Goal: Transaction & Acquisition: Download file/media

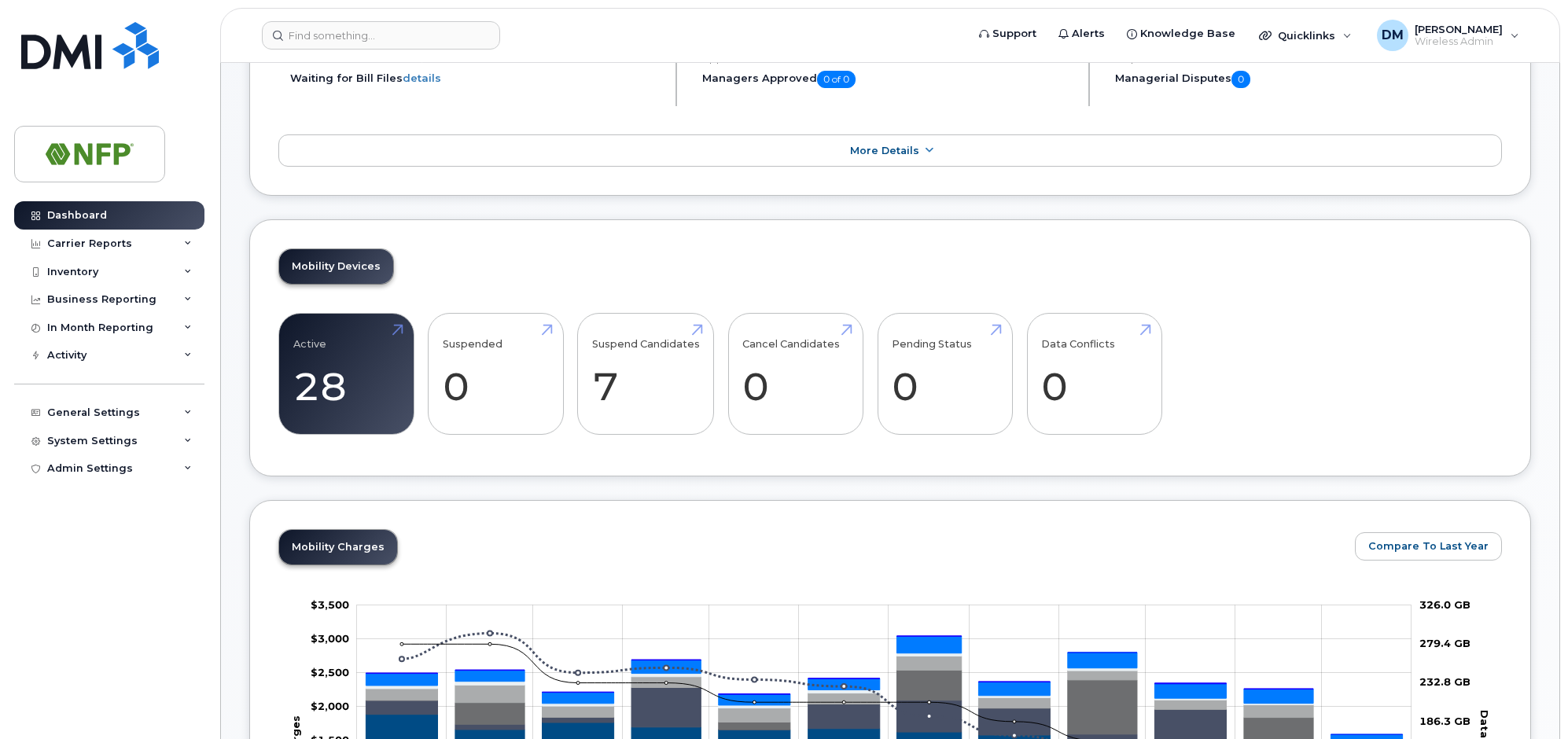
scroll to position [236, 0]
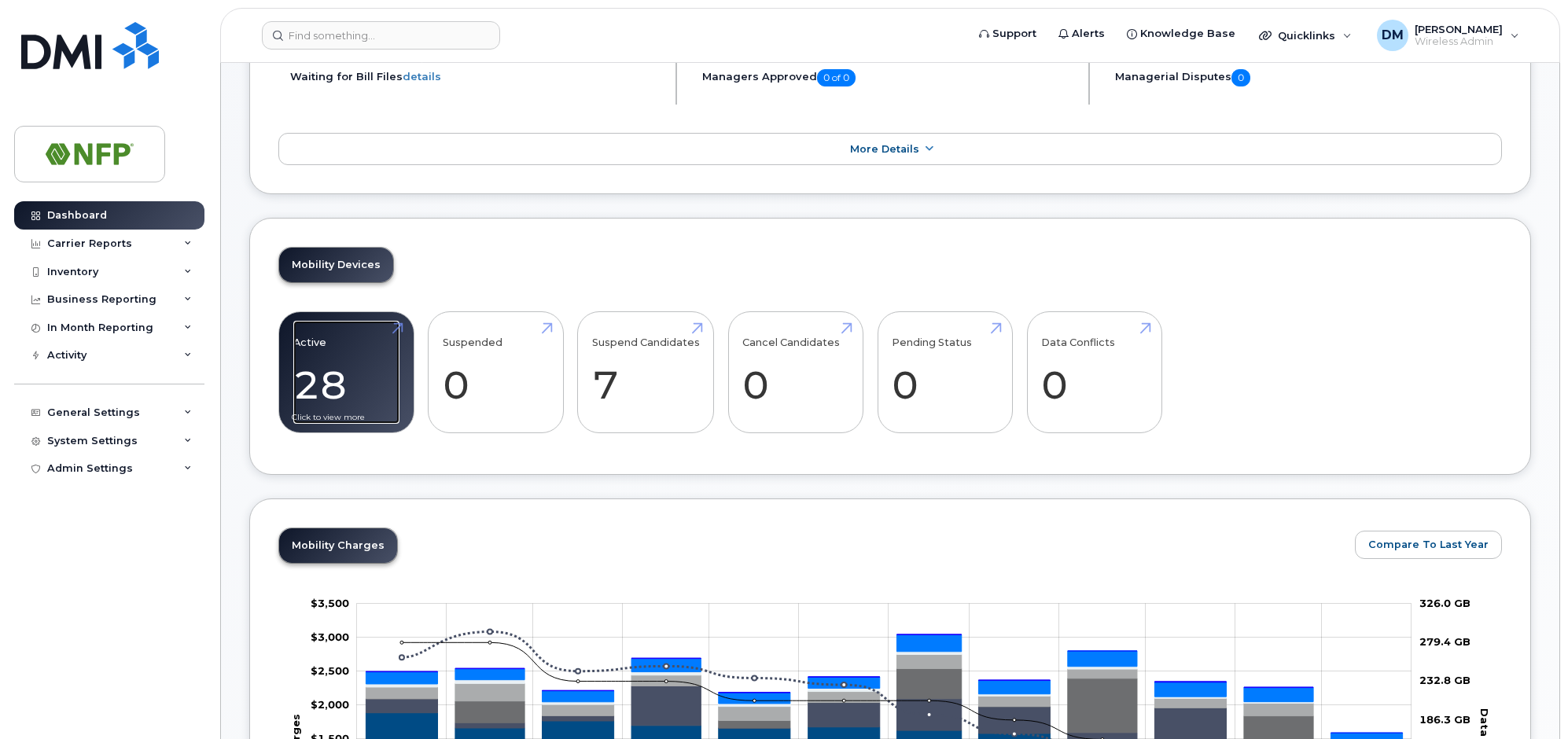
click at [342, 364] on link "Active 28" at bounding box center [346, 372] width 106 height 104
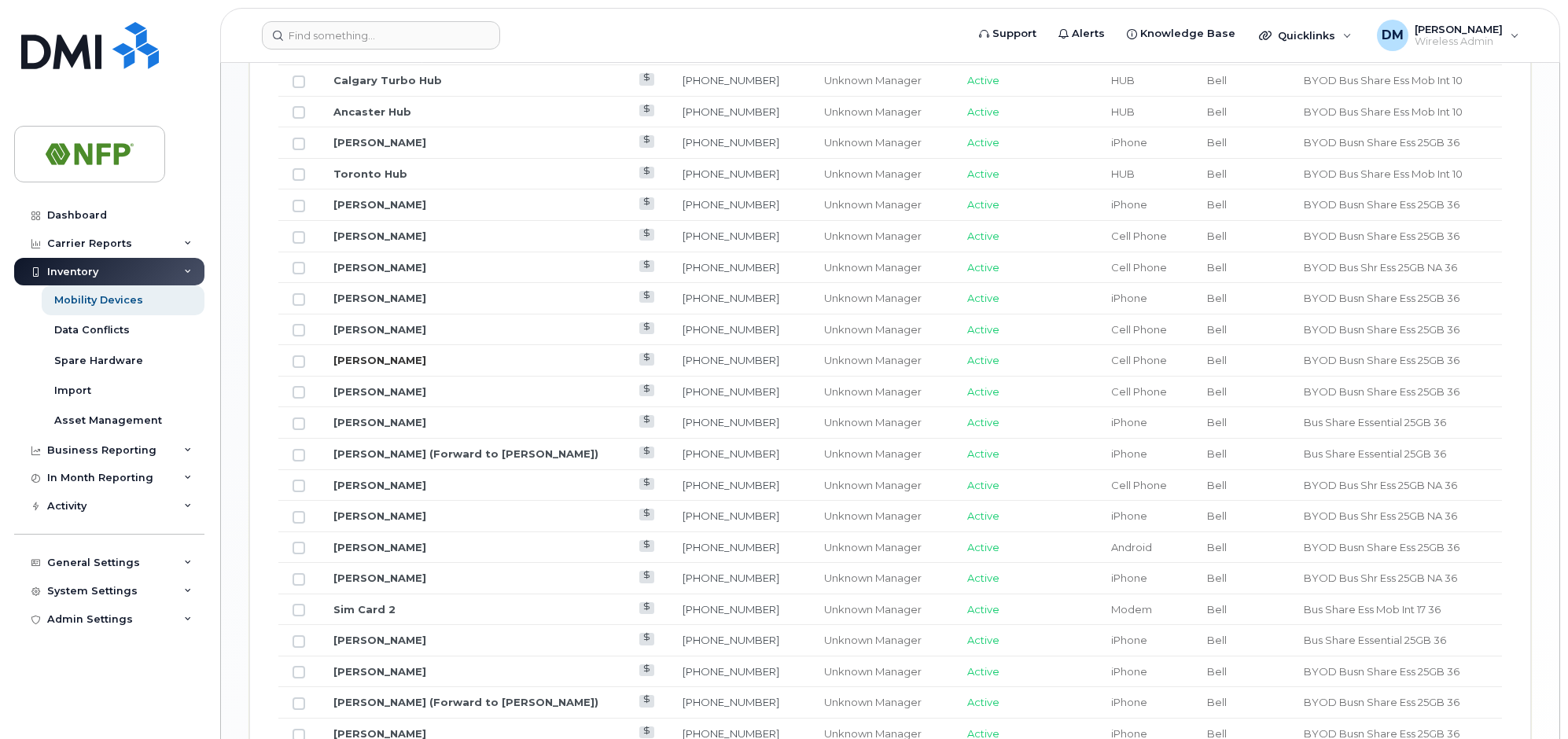
scroll to position [1022, 0]
click at [370, 550] on link "[PERSON_NAME]" at bounding box center [379, 546] width 93 height 13
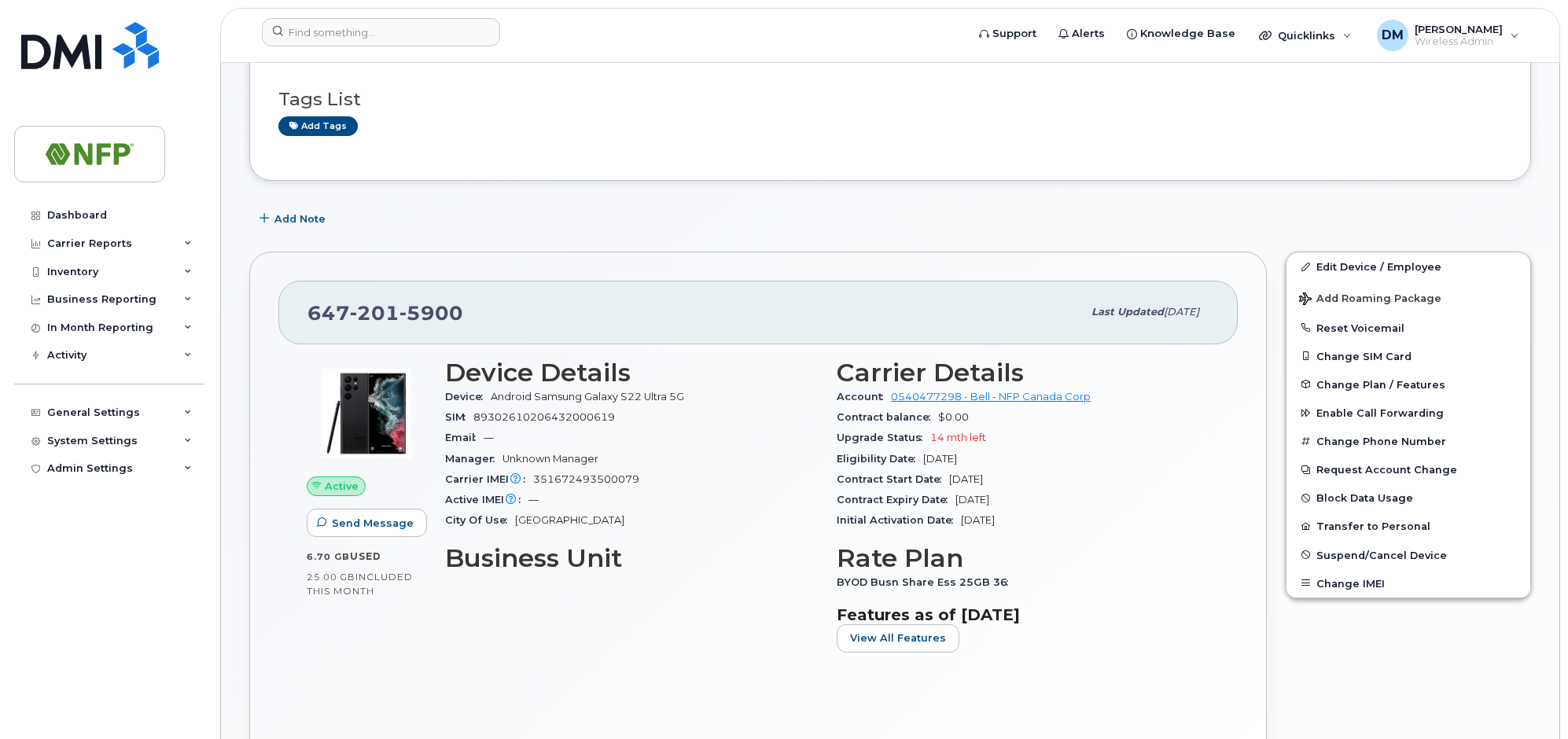
scroll to position [158, 0]
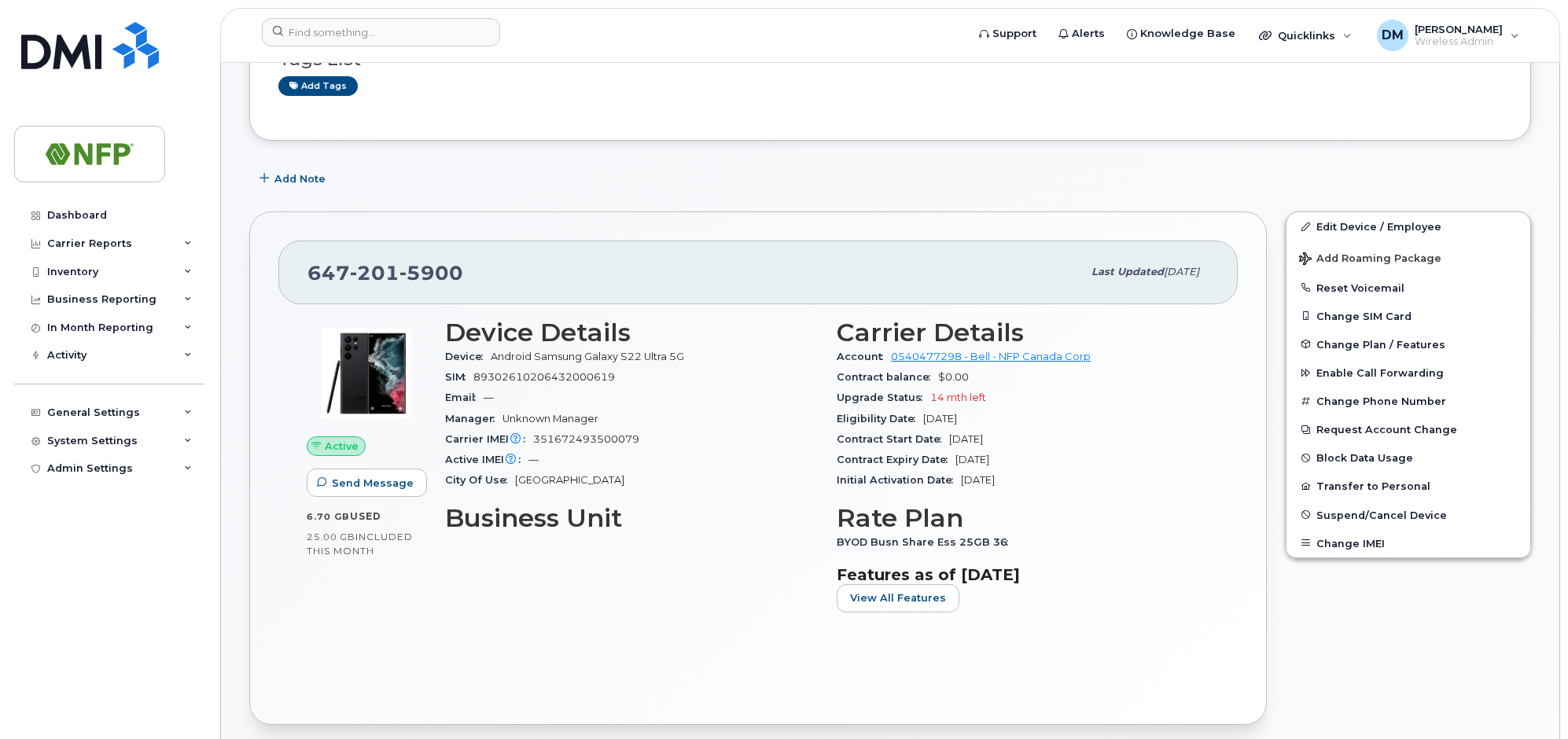
click at [619, 558] on div "Device Details Device Android Samsung Galaxy S22 Ultra 5G SIM 89302610206432000…" at bounding box center [630, 471] width 391 height 325
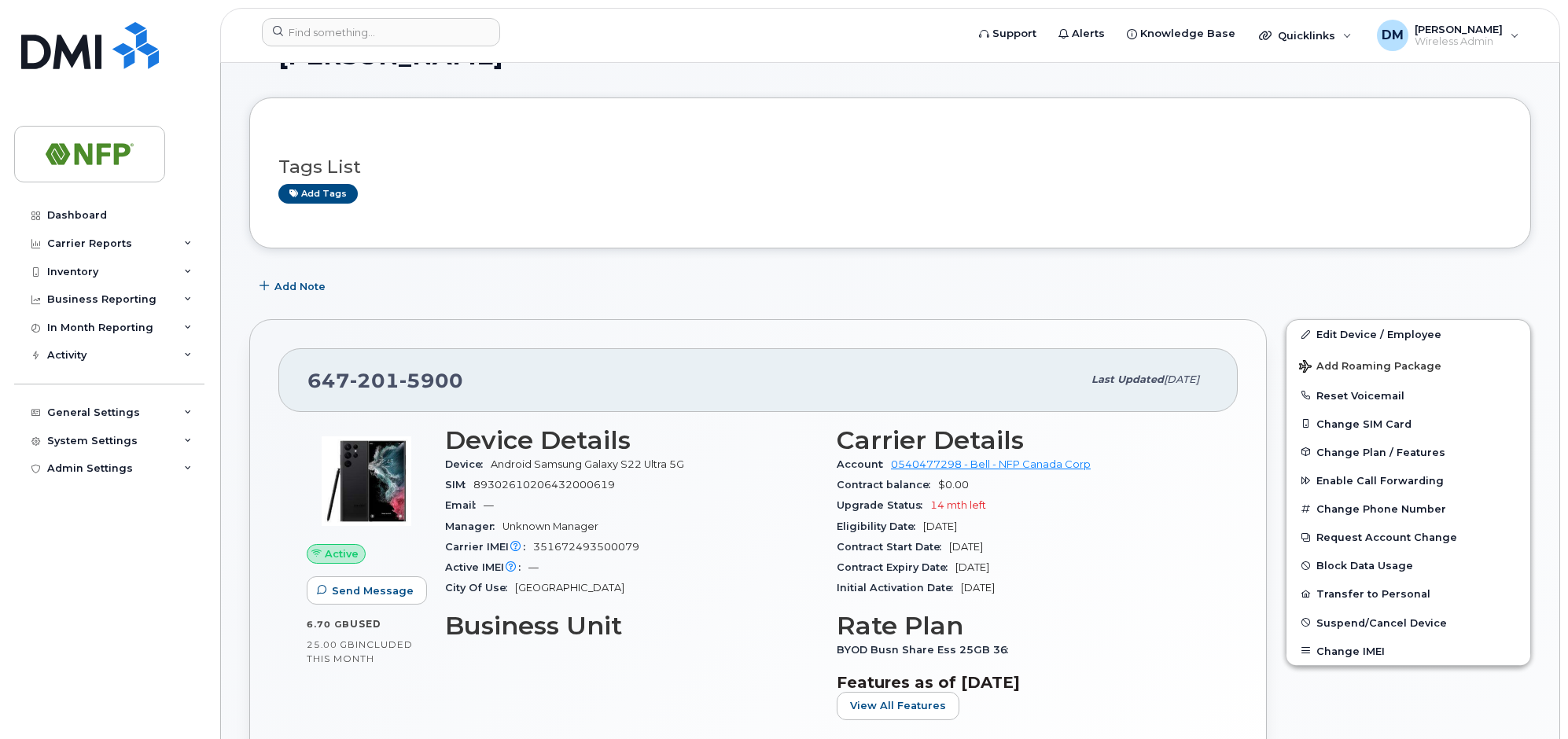
scroll to position [0, 0]
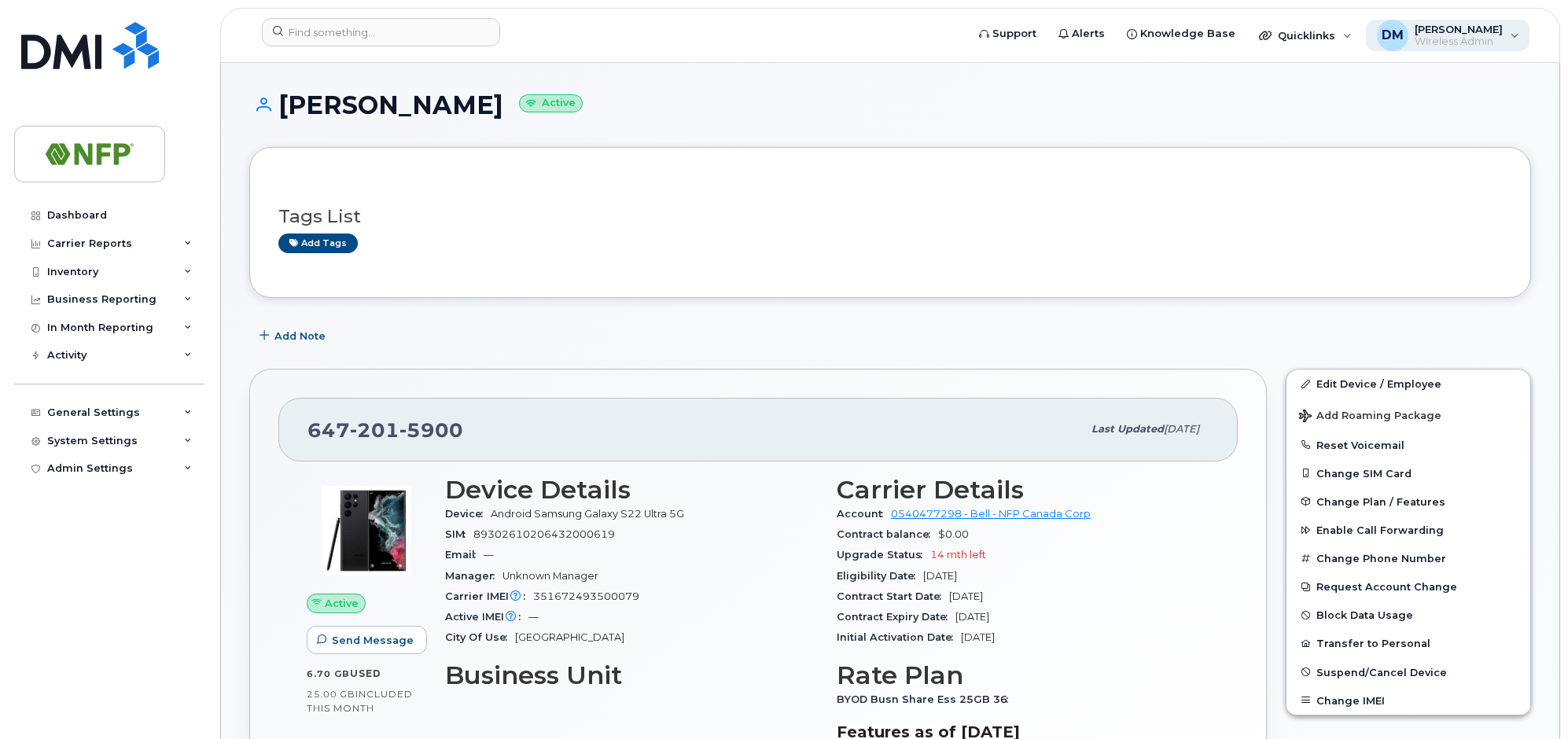
click at [1519, 39] on div "DM Dion Mohammed Wireless Admin" at bounding box center [1447, 35] width 164 height 31
click at [931, 174] on div "Tags List Add tags" at bounding box center [890, 222] width 1281 height 151
click at [82, 225] on link "Dashboard" at bounding box center [109, 215] width 191 height 28
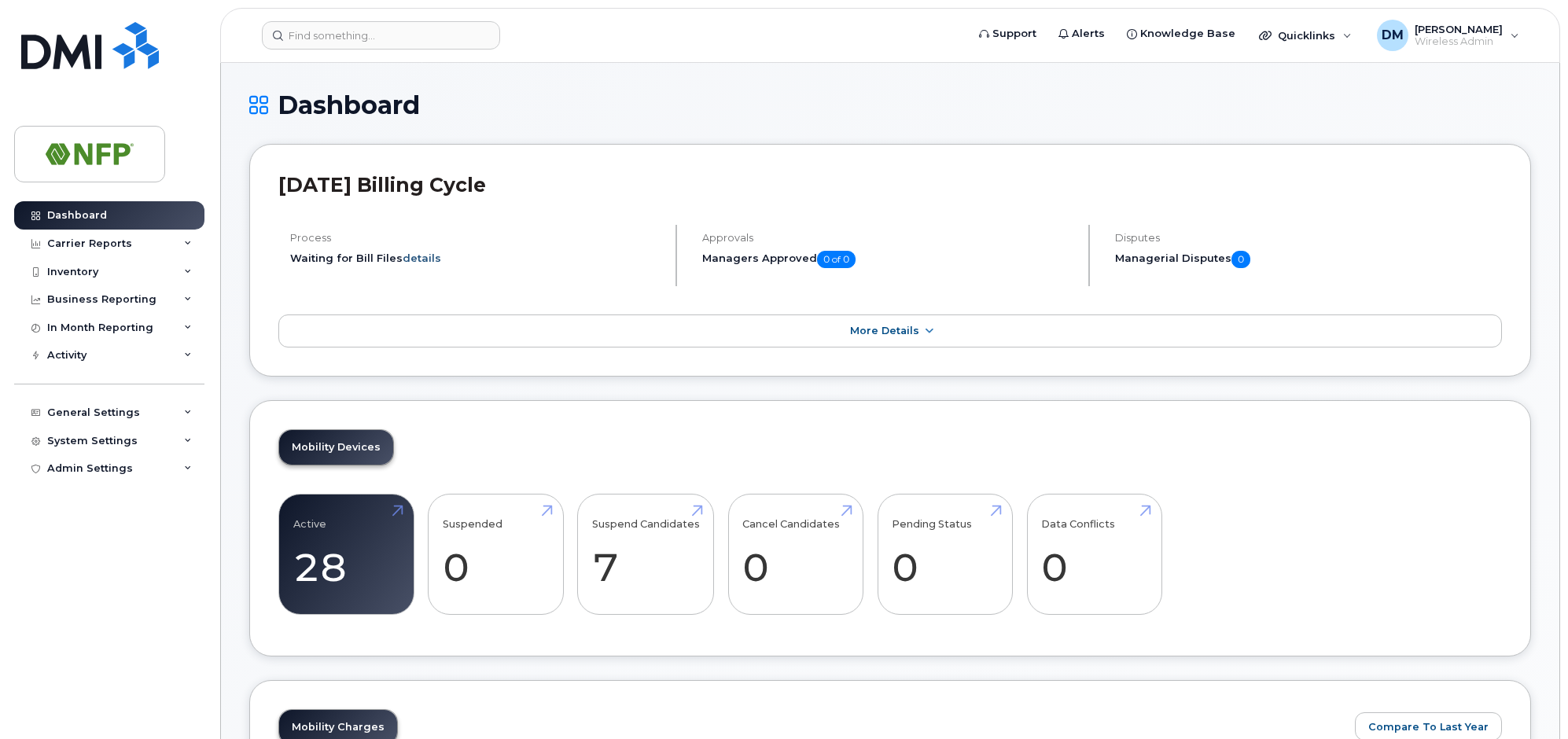
click at [413, 263] on link "details" at bounding box center [422, 259] width 38 height 13
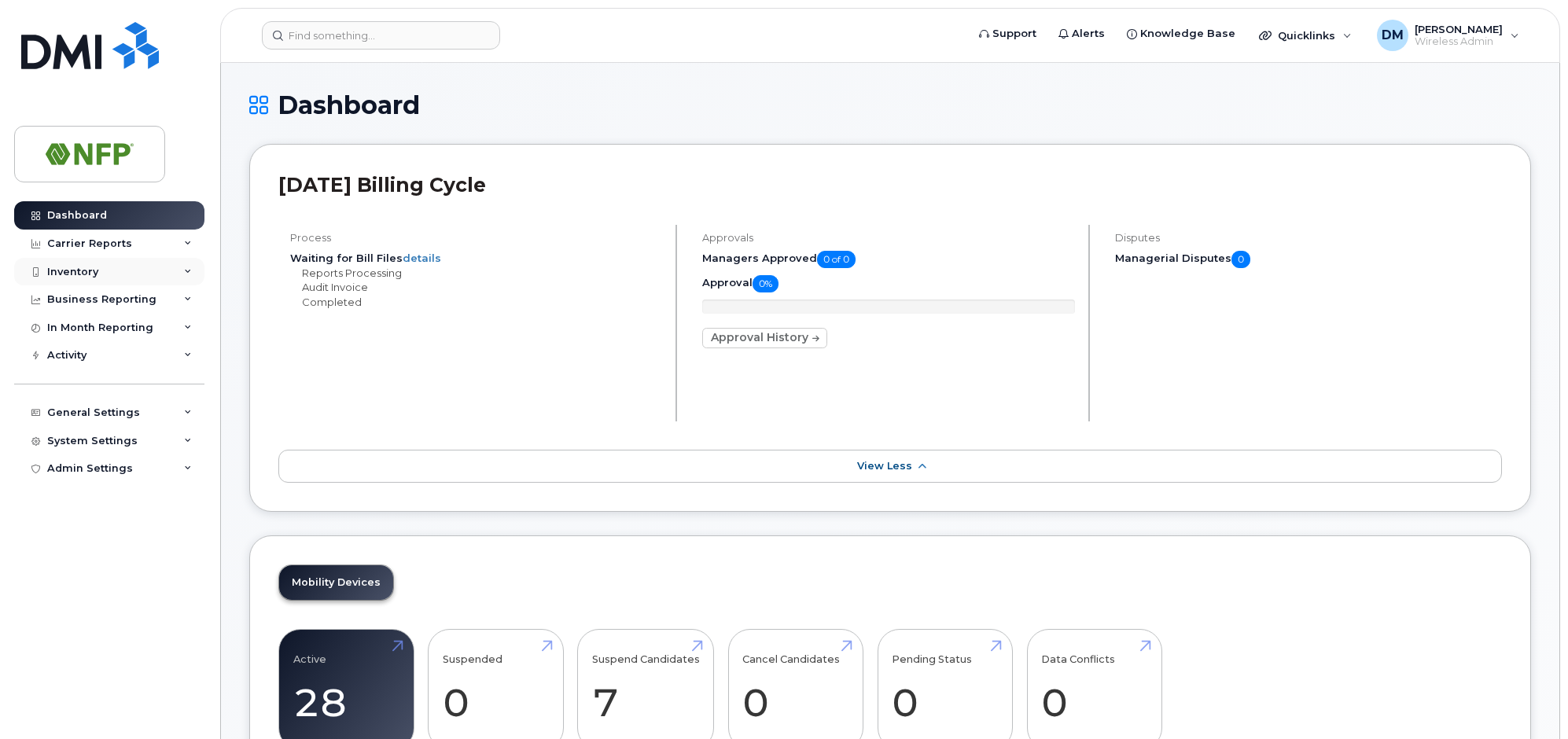
click at [192, 273] on div "Inventory" at bounding box center [109, 271] width 191 height 28
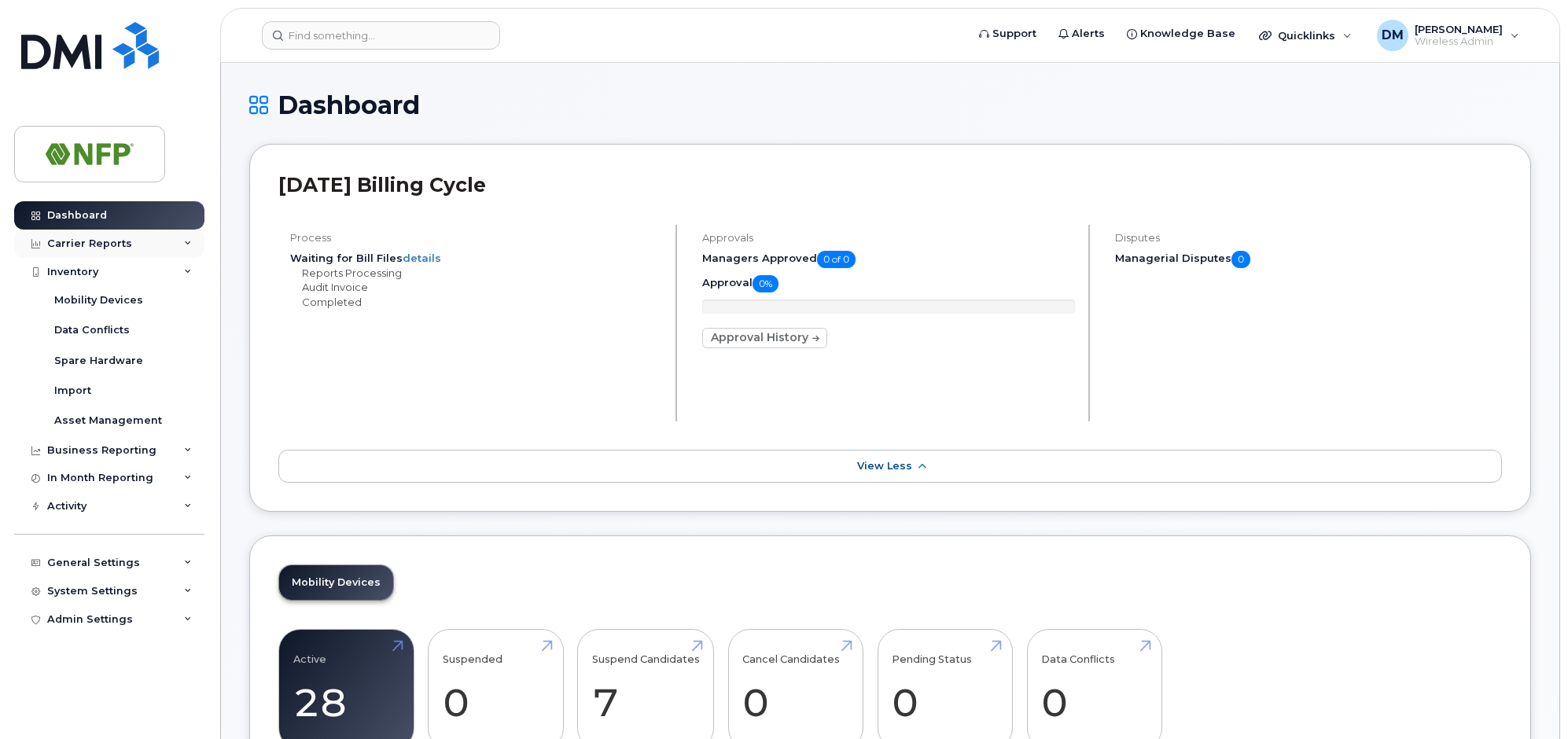
click at [184, 237] on div "Carrier Reports" at bounding box center [109, 244] width 191 height 28
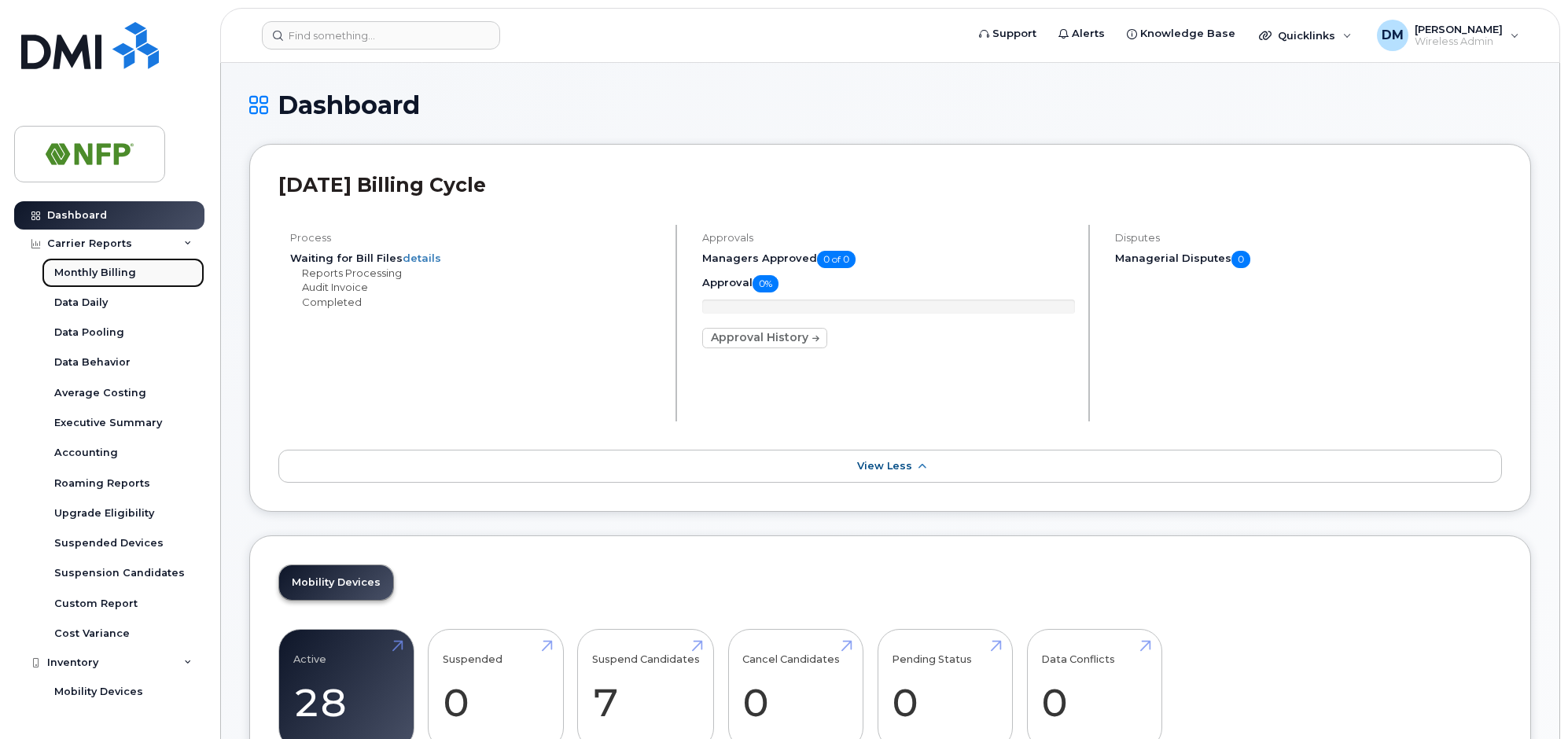
click at [108, 276] on div "Monthly Billing" at bounding box center [94, 272] width 82 height 14
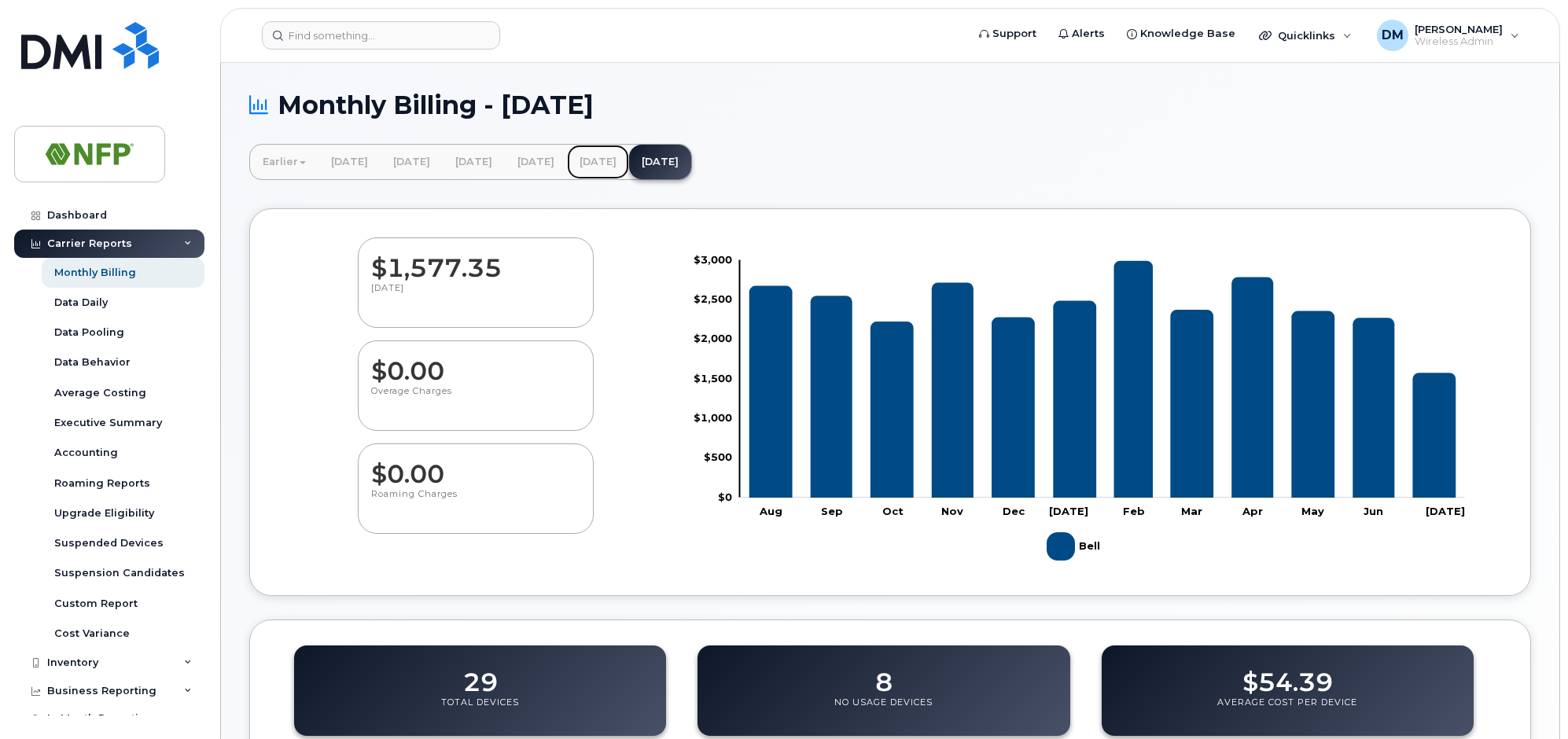
click at [629, 158] on link "June 2025" at bounding box center [598, 162] width 62 height 35
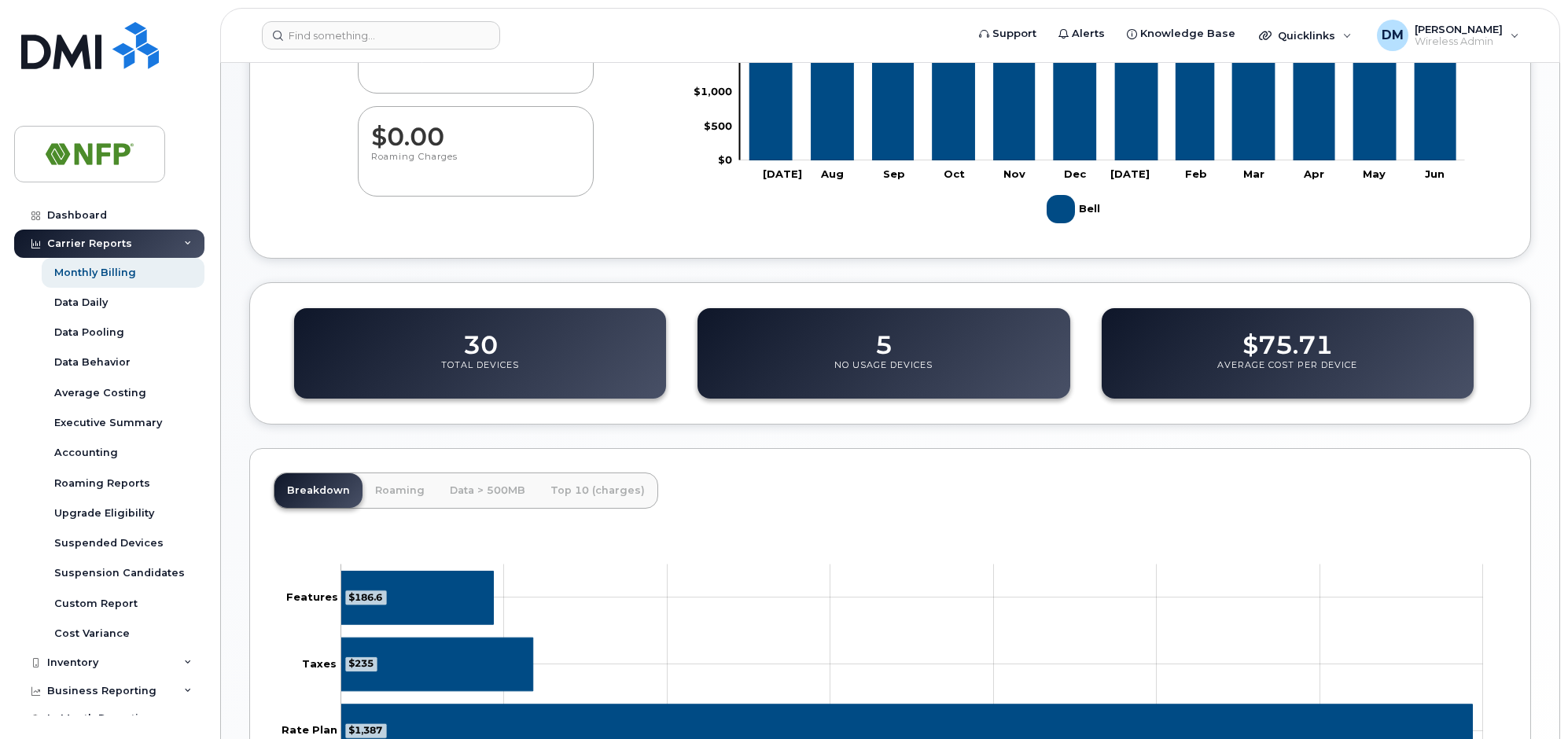
scroll to position [336, 0]
click at [1299, 352] on dd "$75.71" at bounding box center [1287, 338] width 91 height 44
click at [888, 363] on p "No Usage Devices" at bounding box center [883, 374] width 98 height 28
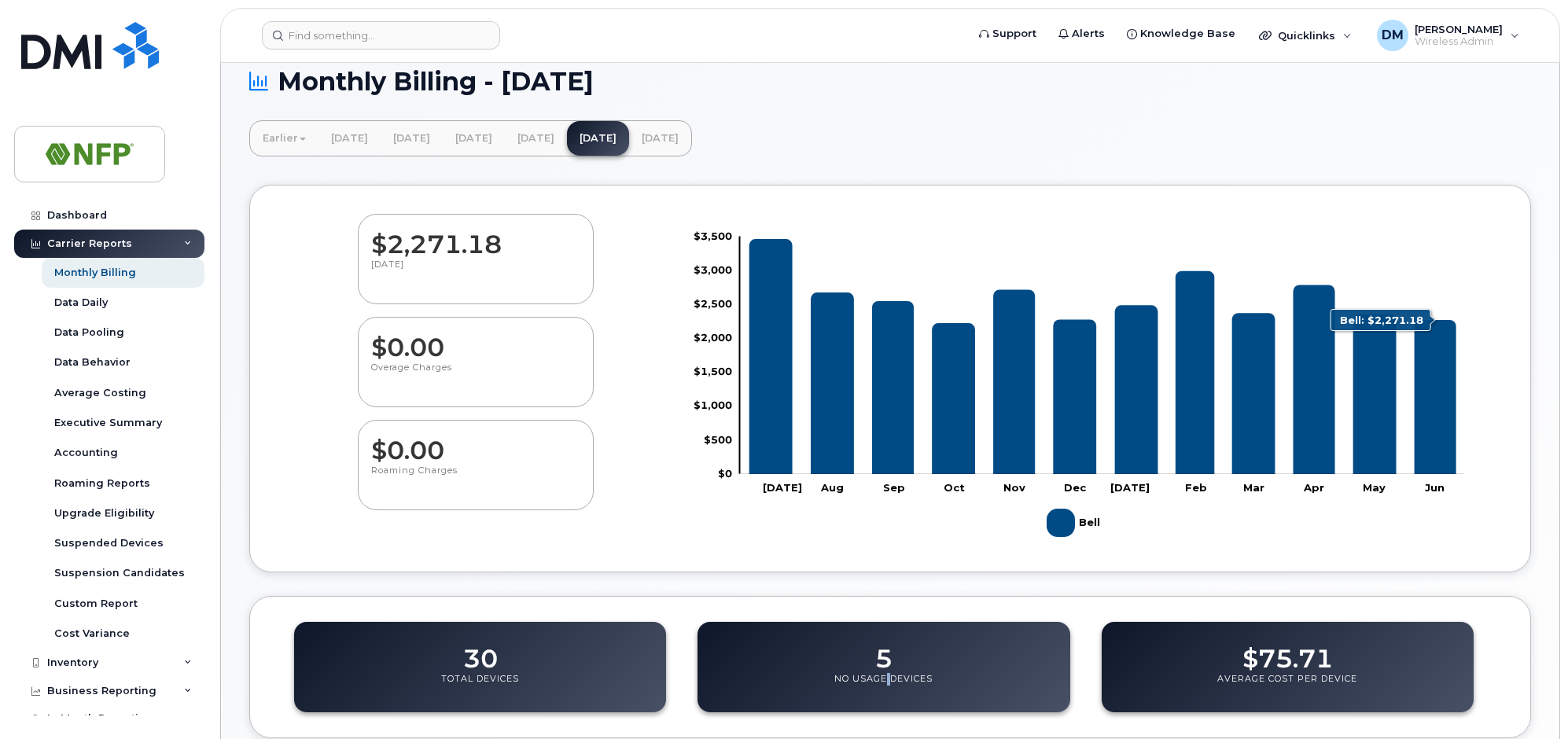
scroll to position [0, 0]
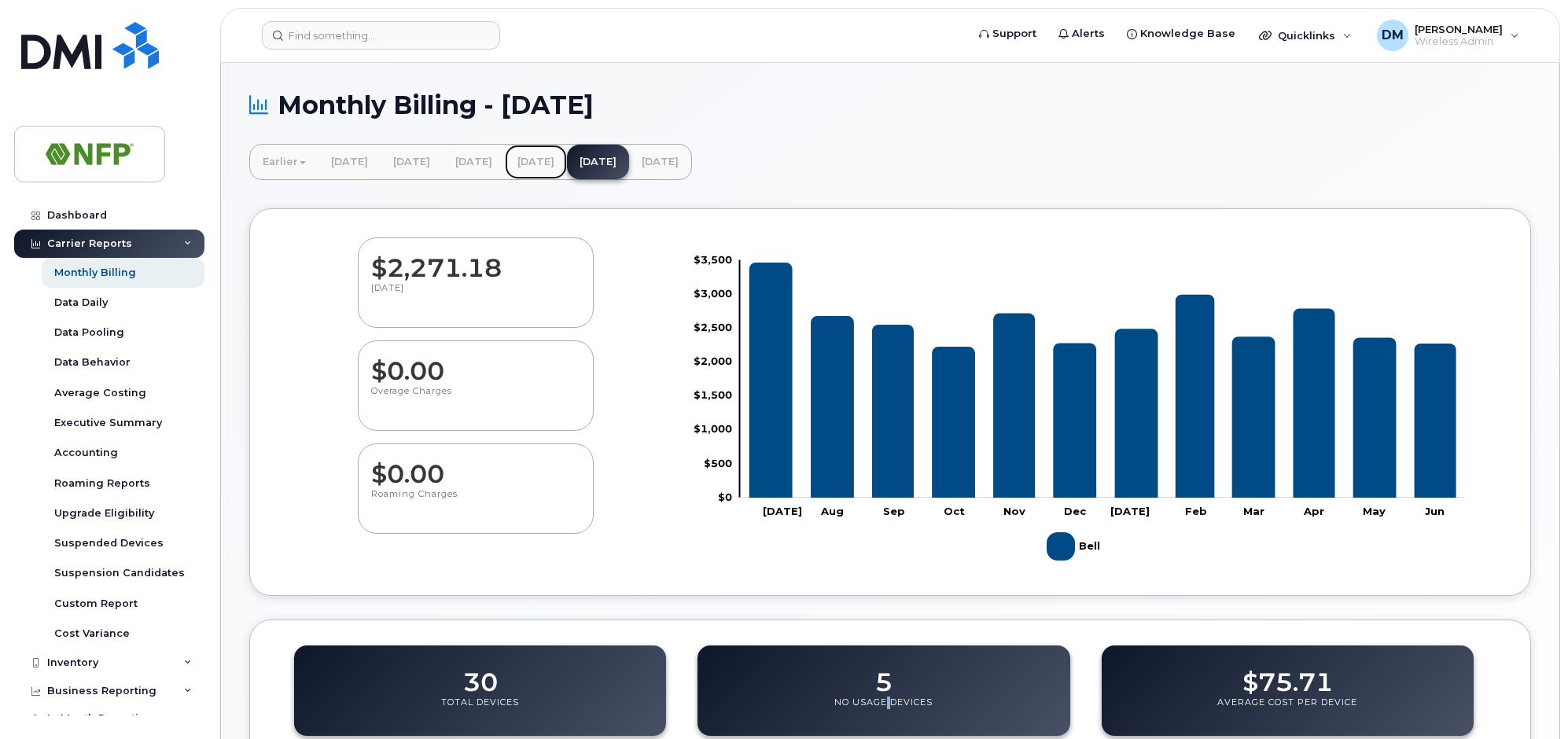
click at [567, 164] on link "[DATE]" at bounding box center [536, 162] width 62 height 35
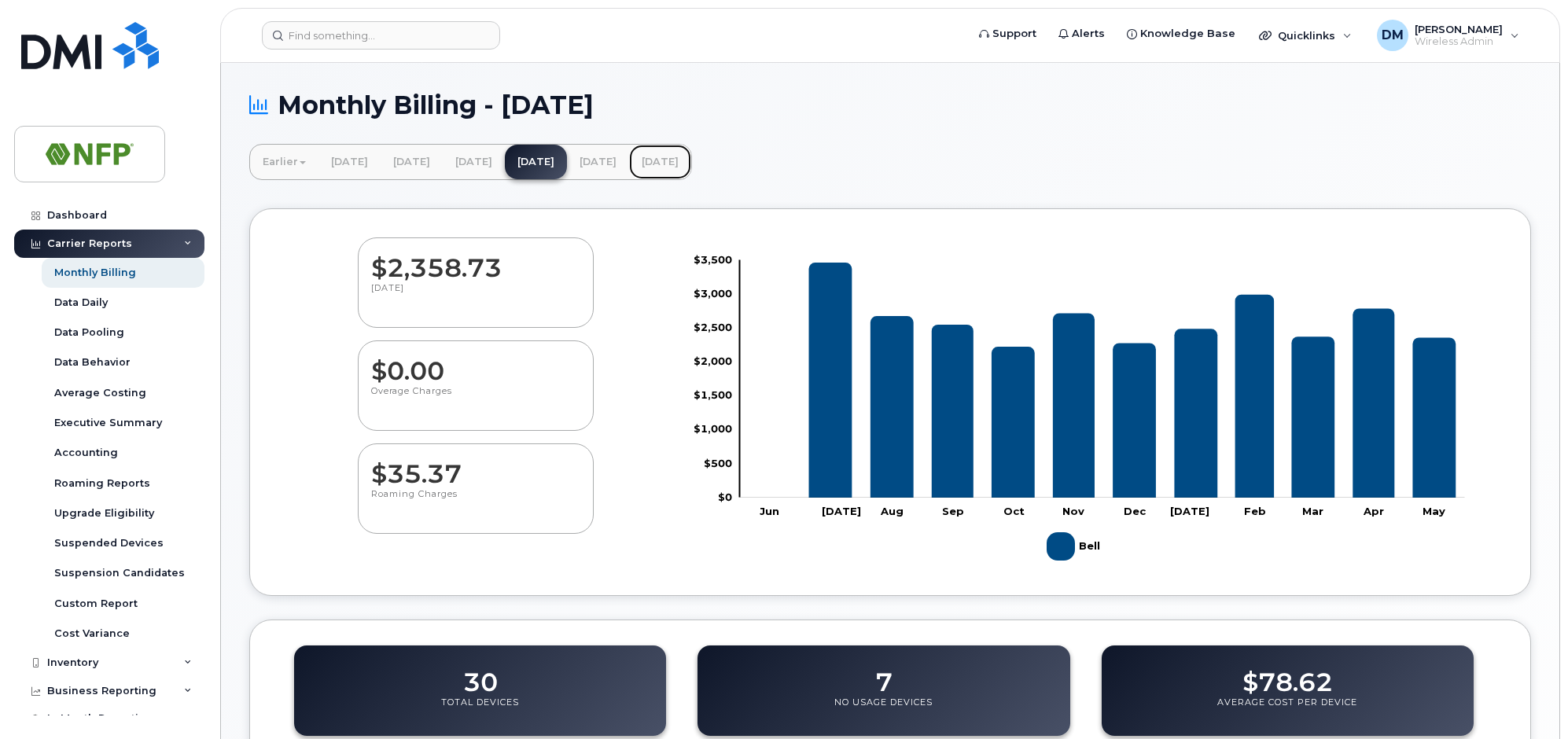
click at [691, 161] on link "[DATE]" at bounding box center [660, 162] width 62 height 35
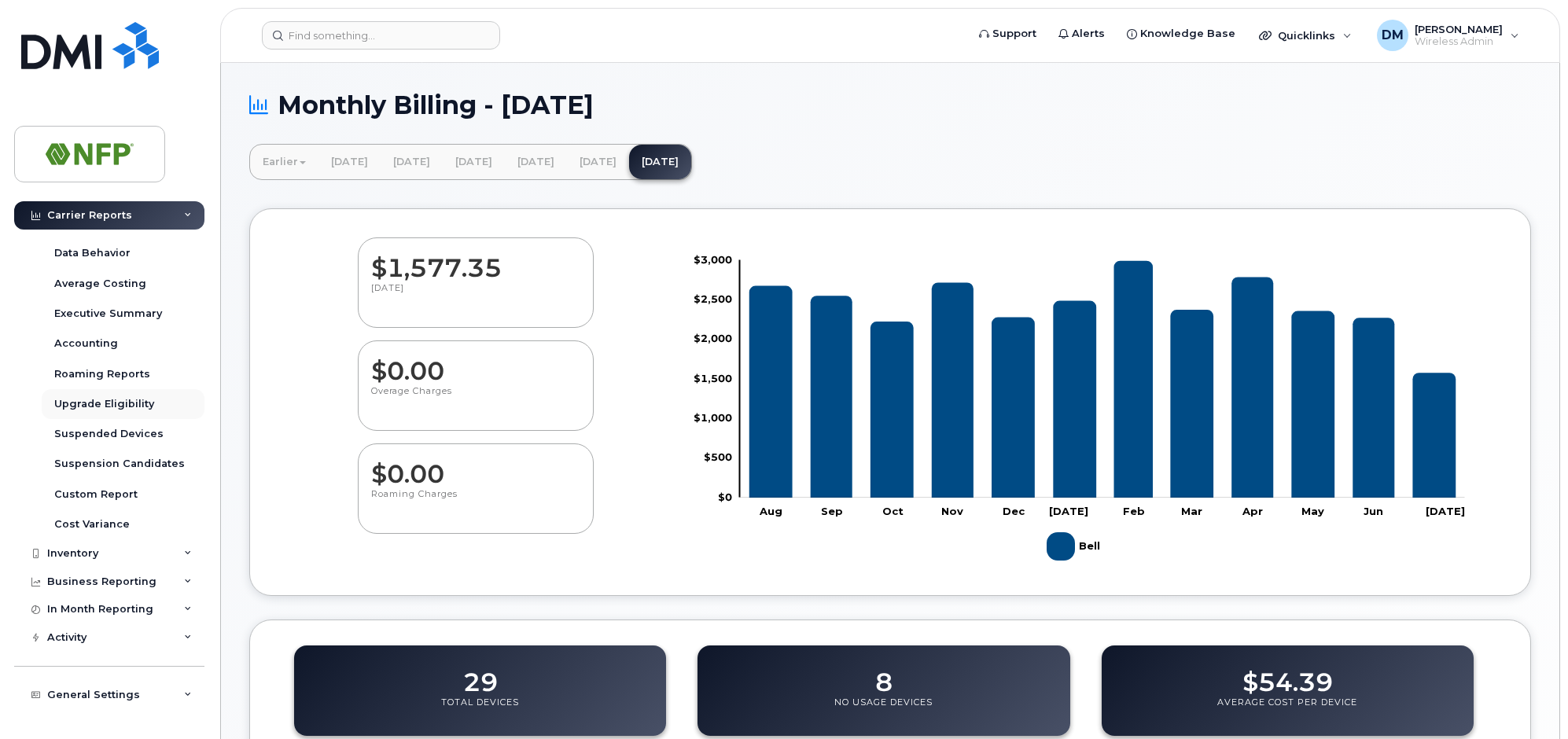
scroll to position [158, 0]
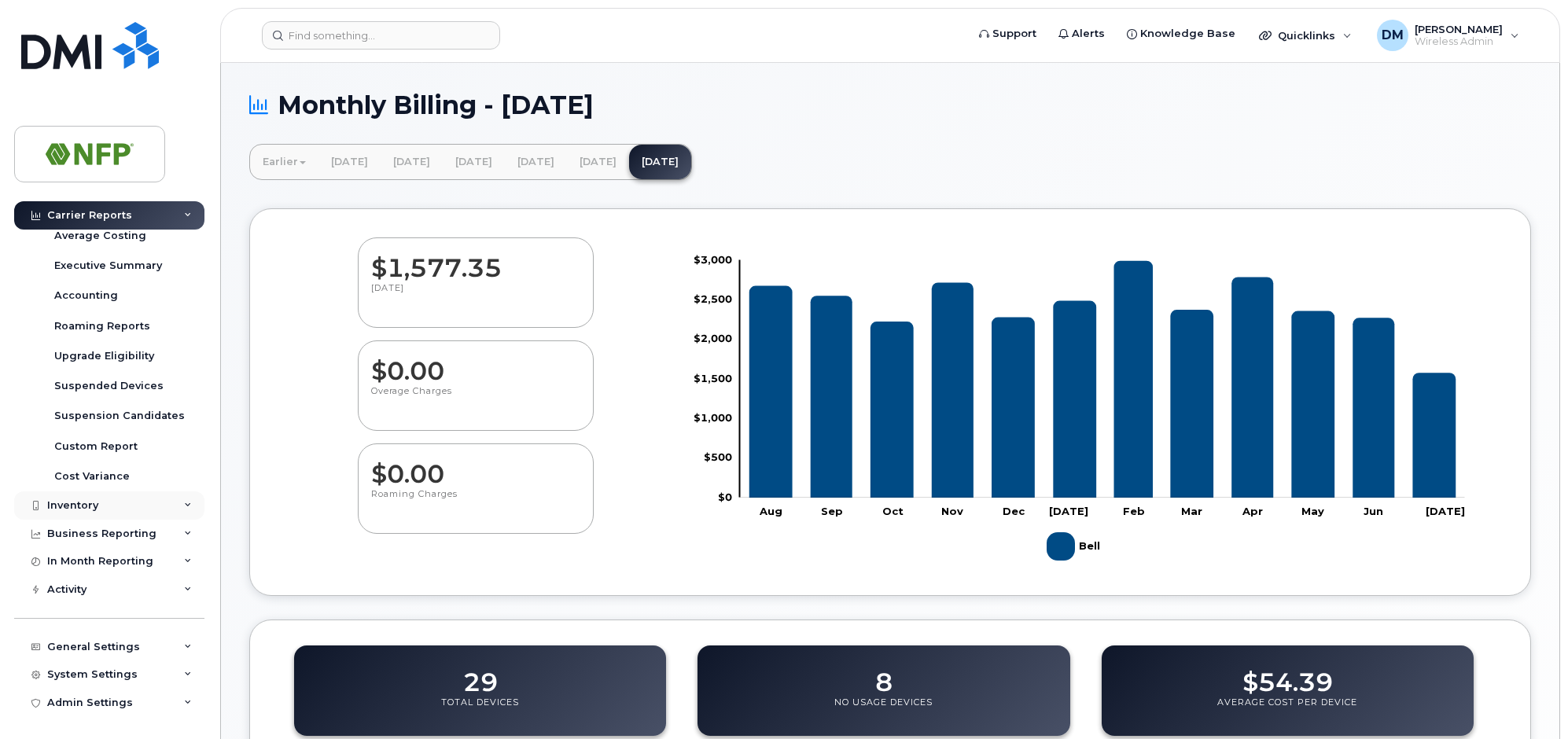
click at [184, 503] on icon at bounding box center [188, 505] width 8 height 8
click at [119, 666] on div "System Settings" at bounding box center [109, 674] width 191 height 28
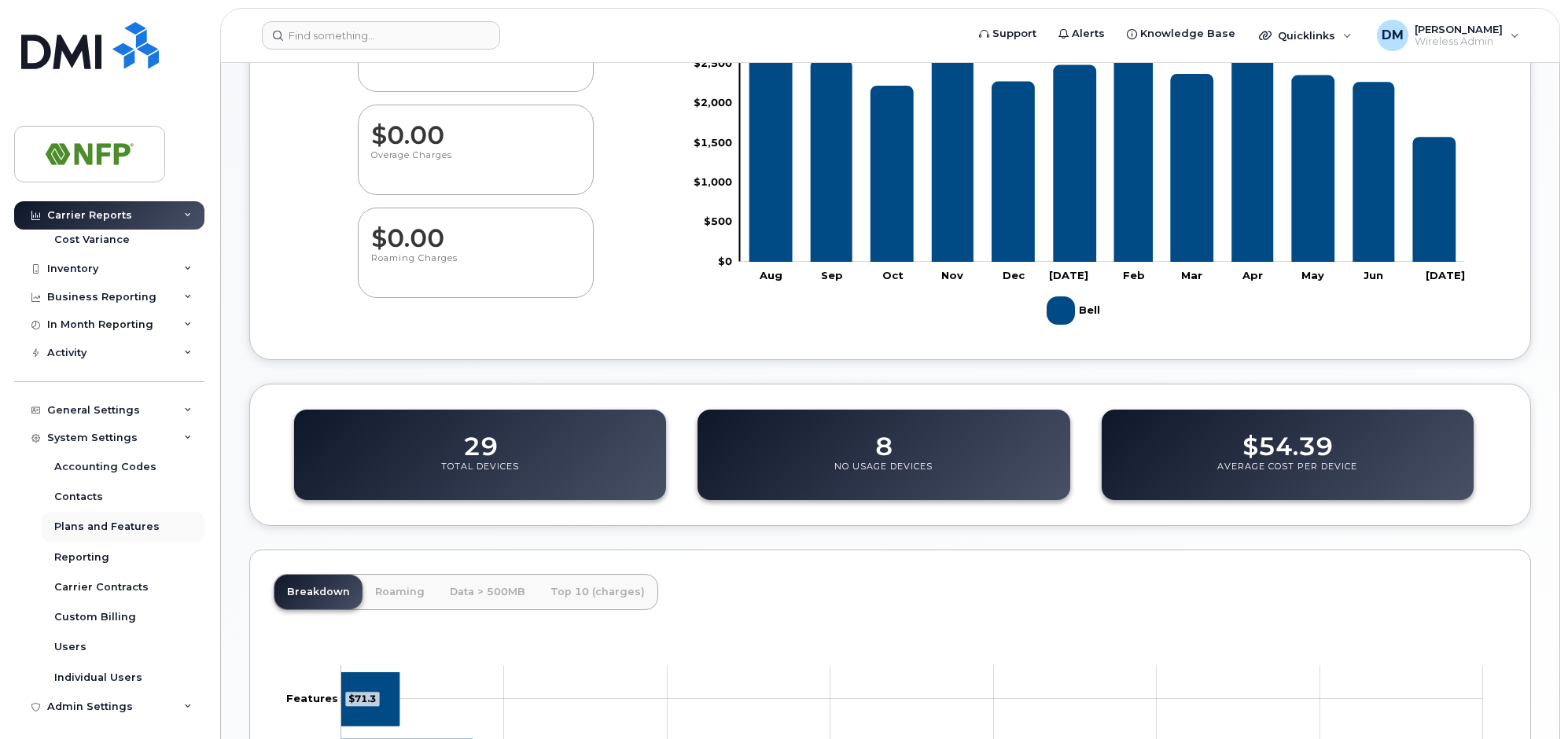
scroll to position [399, 0]
click at [177, 405] on div "General Settings" at bounding box center [109, 405] width 191 height 28
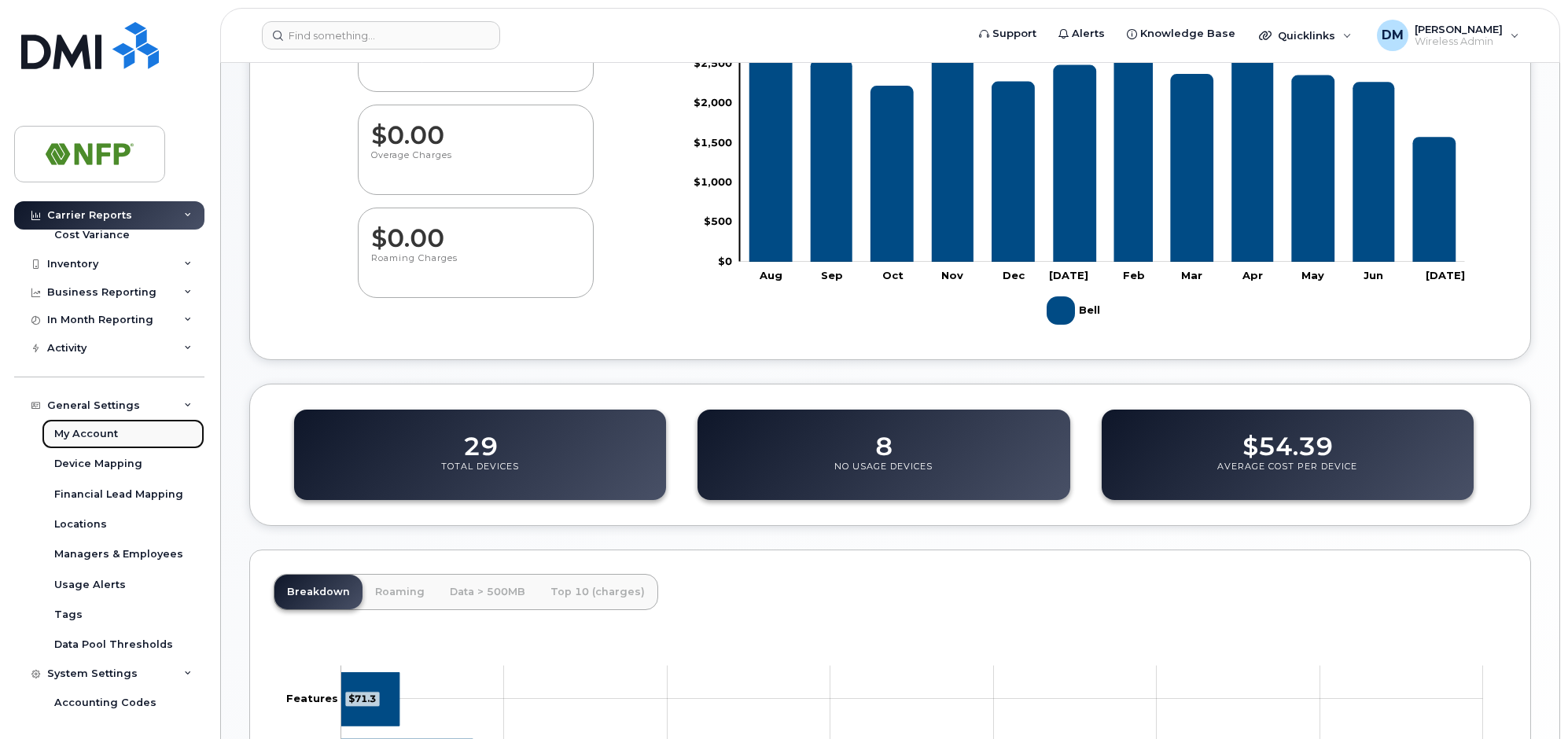
click at [92, 431] on div "My Account" at bounding box center [85, 434] width 63 height 14
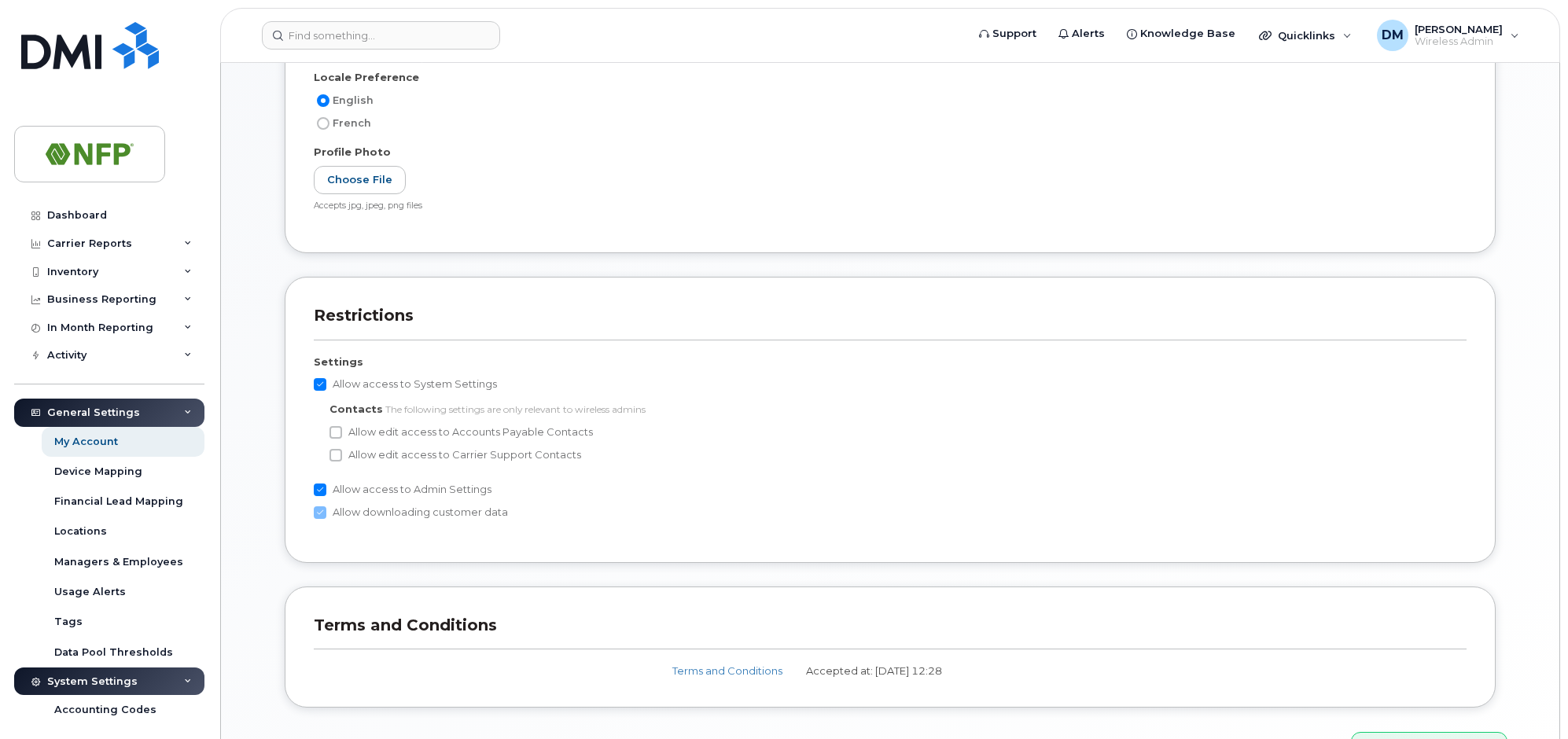
scroll to position [623, 0]
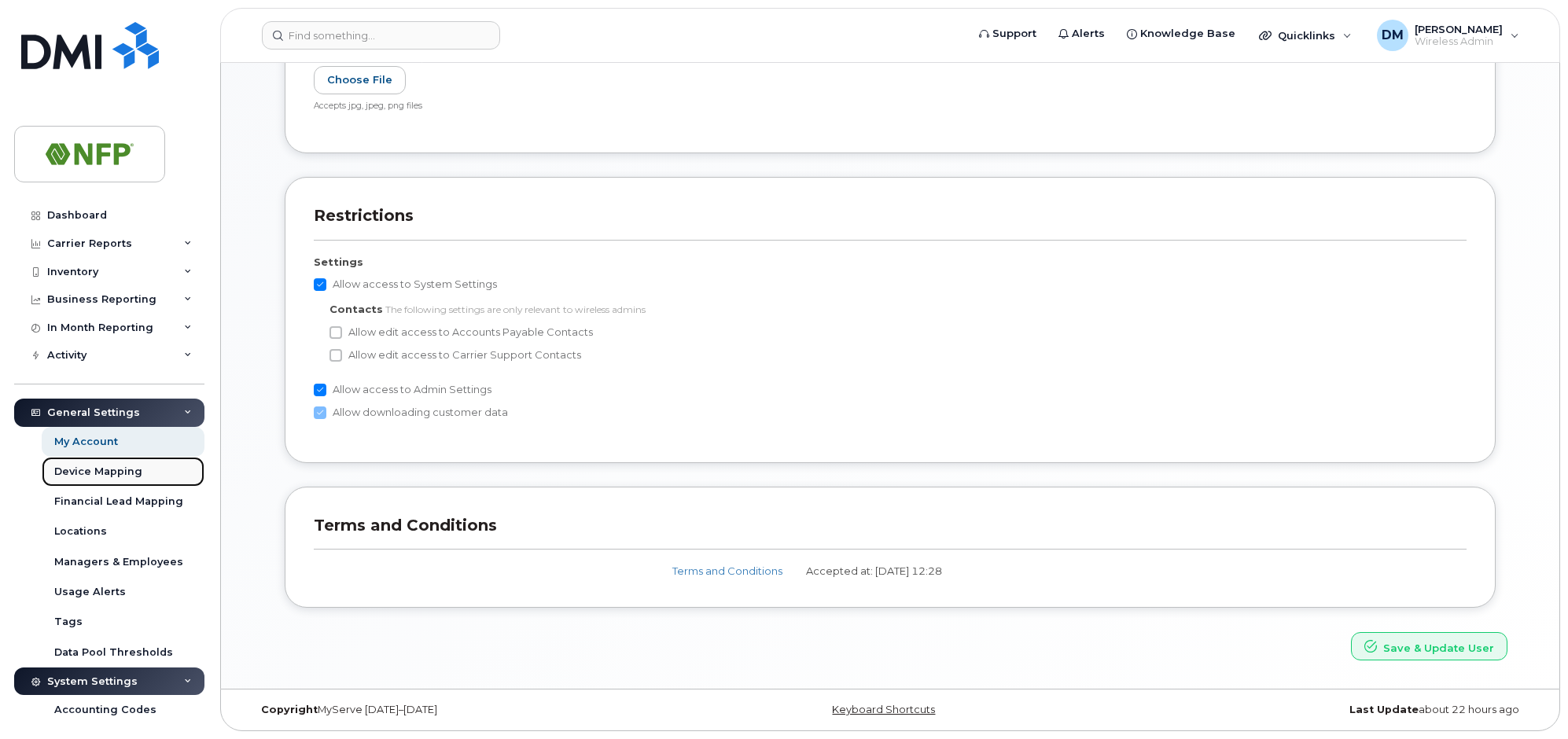
click at [97, 469] on div "Device Mapping" at bounding box center [98, 471] width 88 height 14
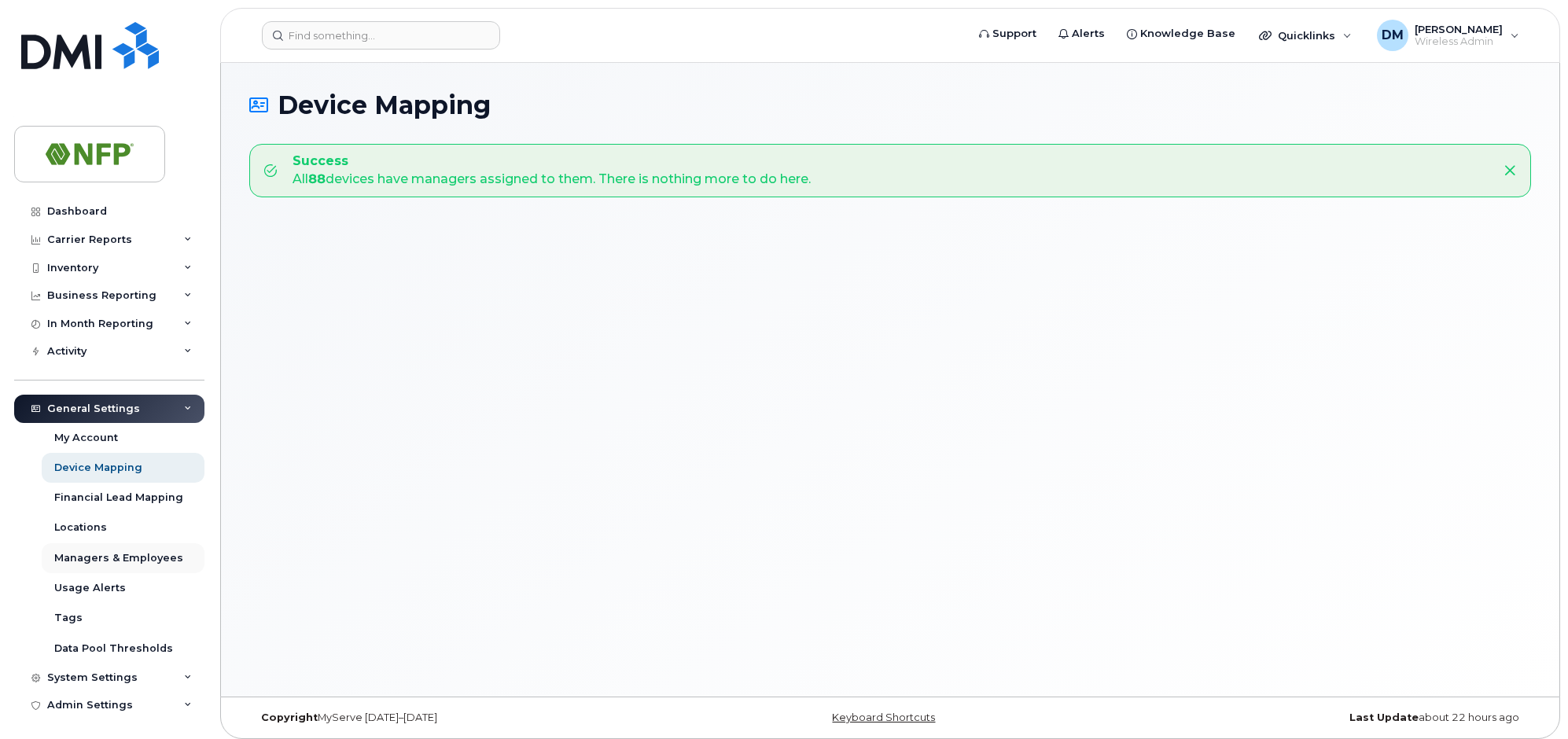
scroll to position [8, 0]
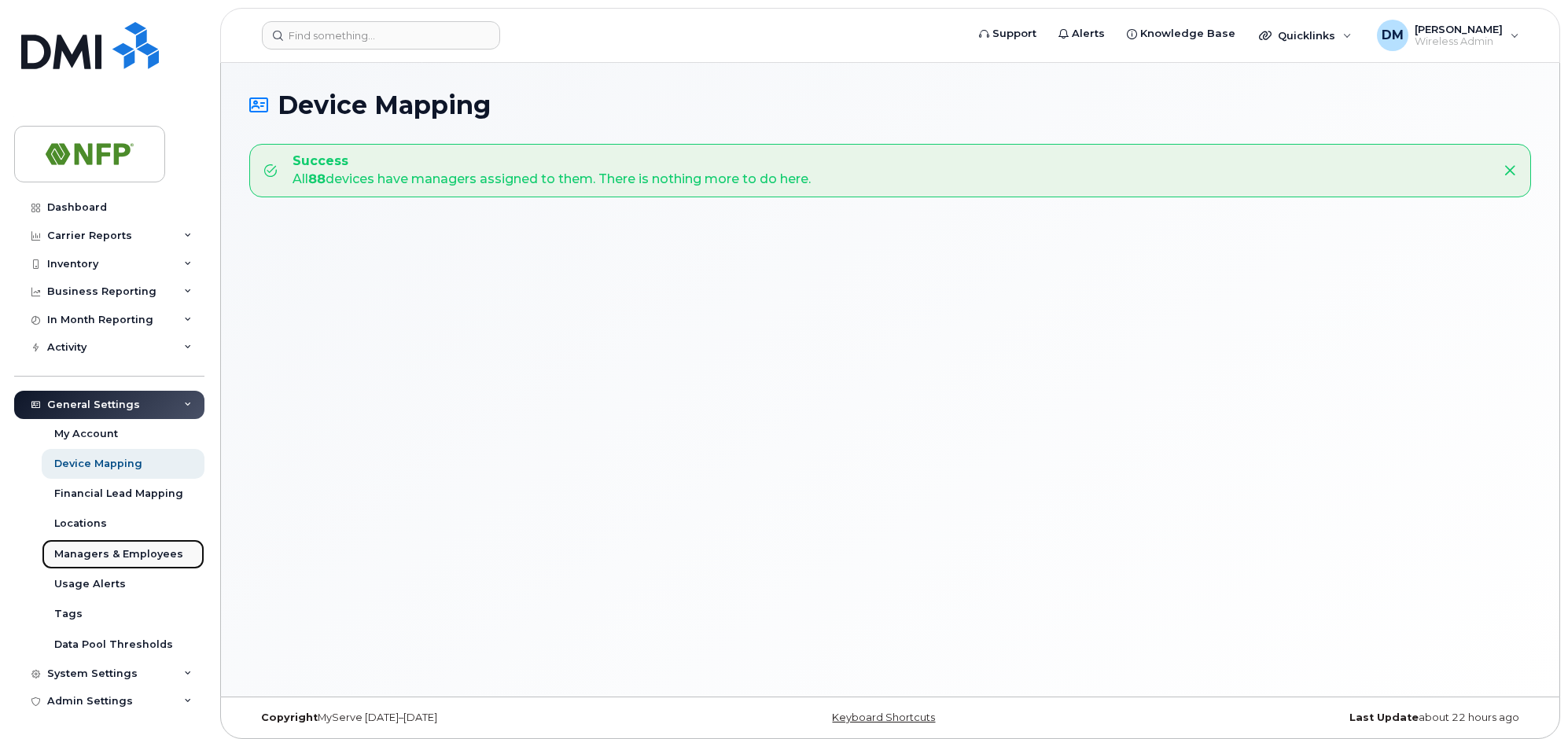
click at [122, 559] on div "Managers & Employees" at bounding box center [118, 554] width 129 height 14
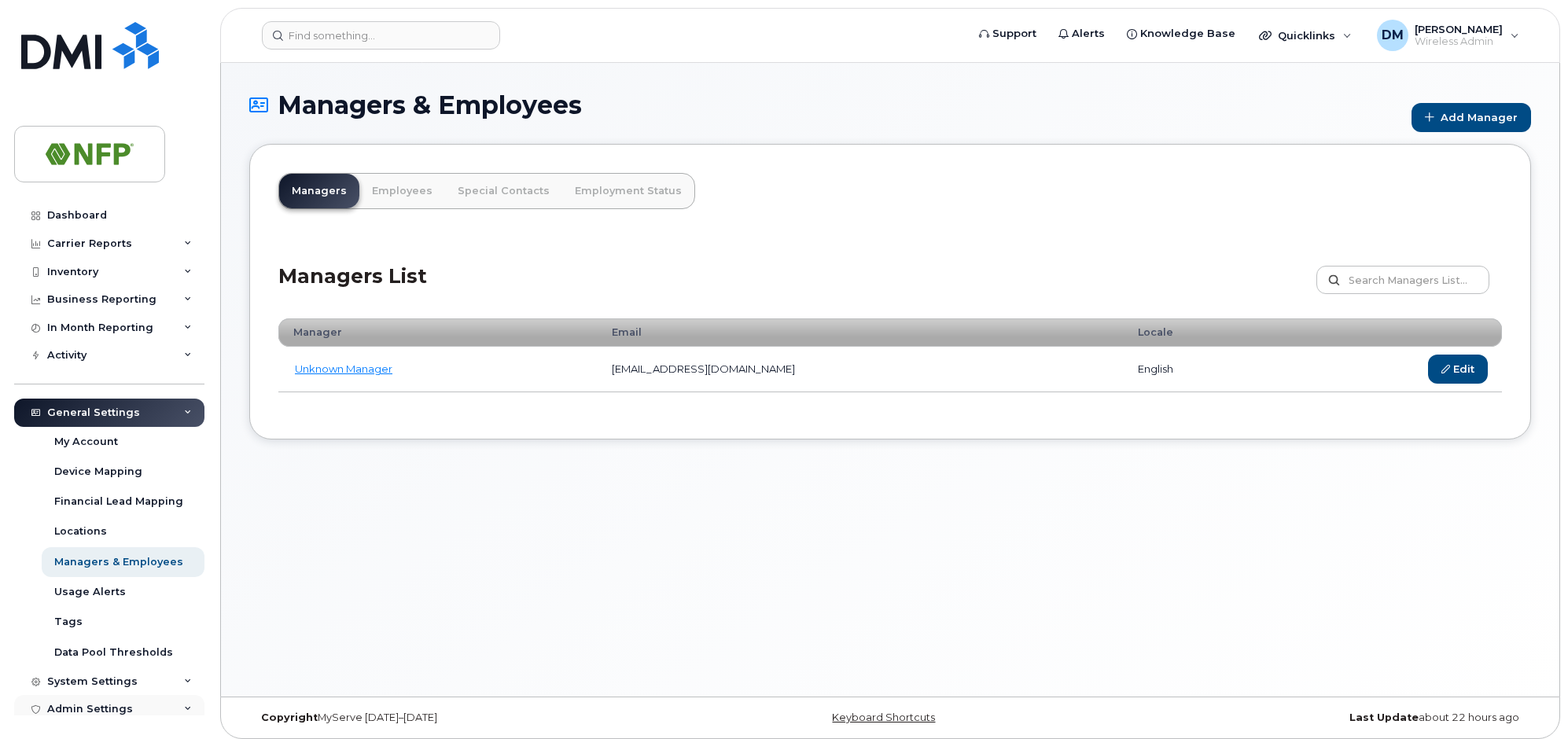
click at [152, 704] on div "Admin Settings" at bounding box center [109, 709] width 191 height 28
click at [185, 711] on icon at bounding box center [188, 710] width 8 height 8
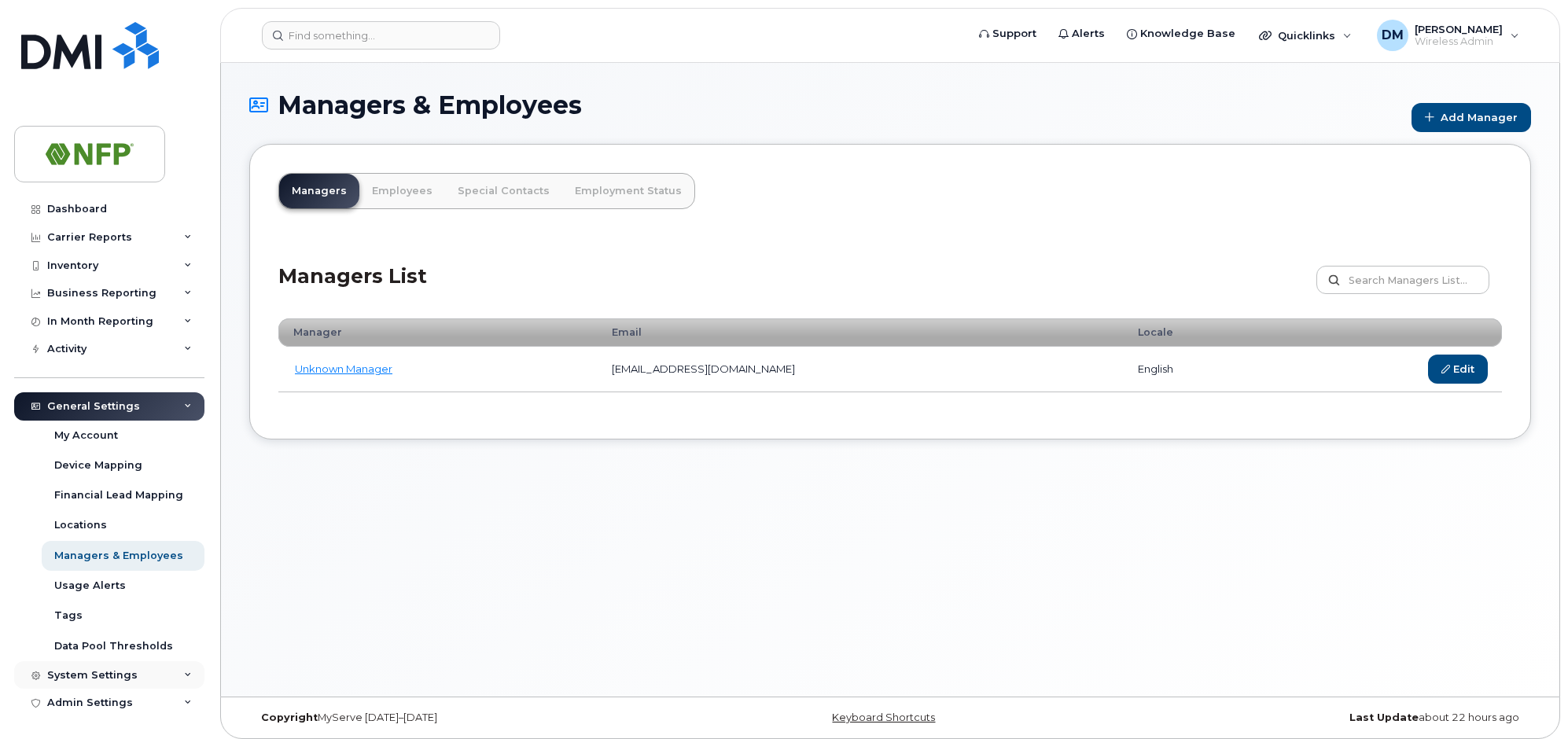
scroll to position [8, 0]
click at [95, 699] on div "Admin Settings" at bounding box center [90, 701] width 86 height 13
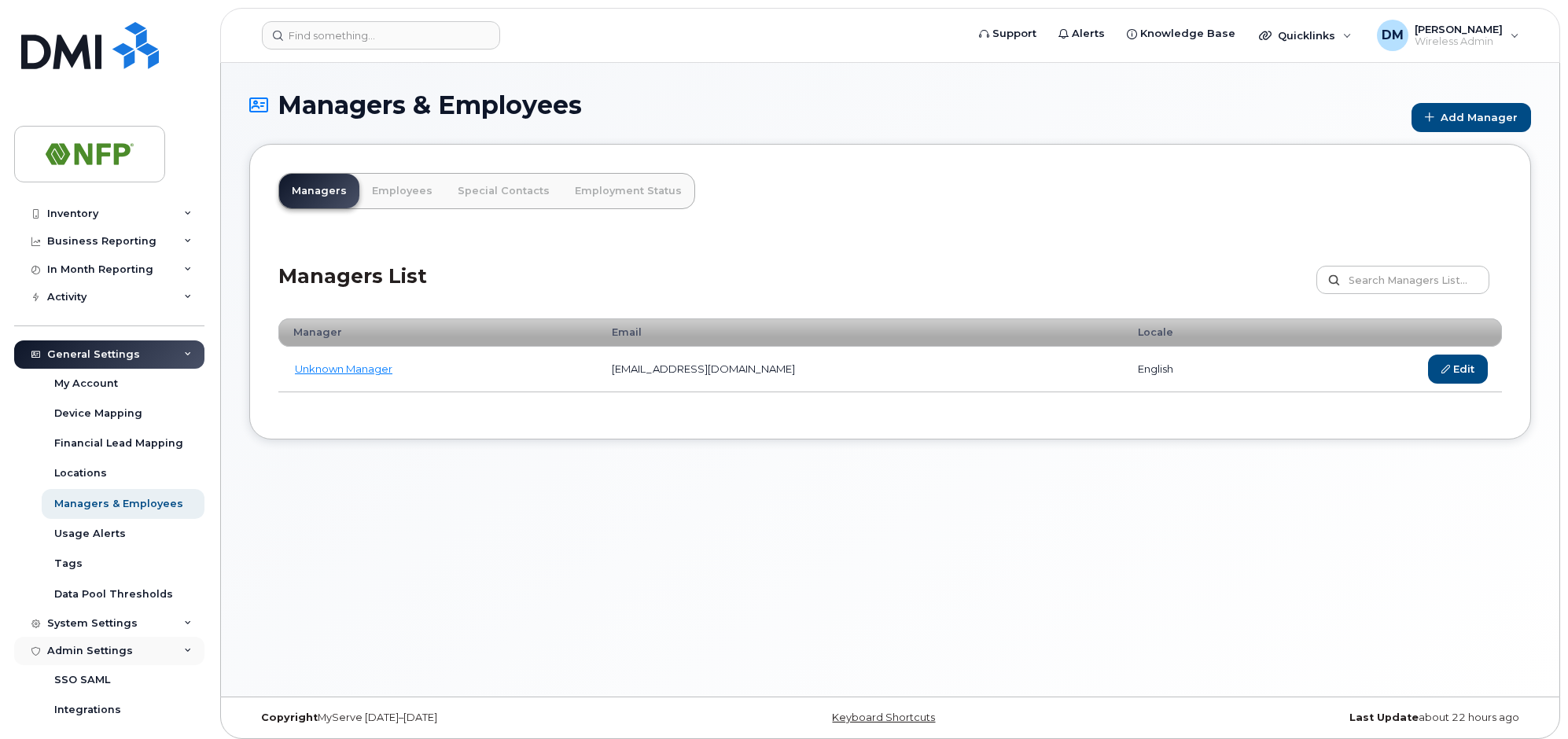
scroll to position [97, 0]
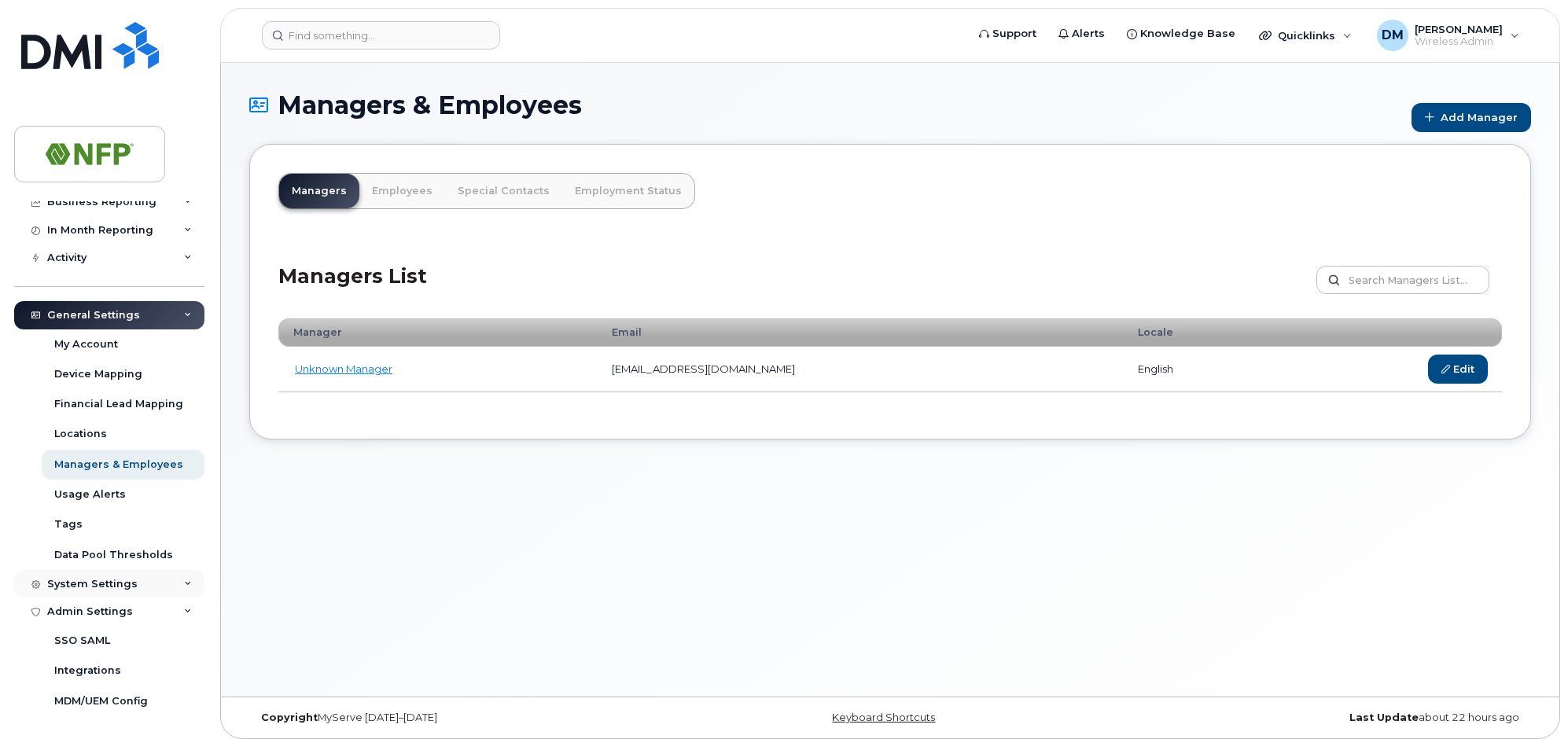
click at [187, 585] on div "System Settings" at bounding box center [109, 584] width 191 height 28
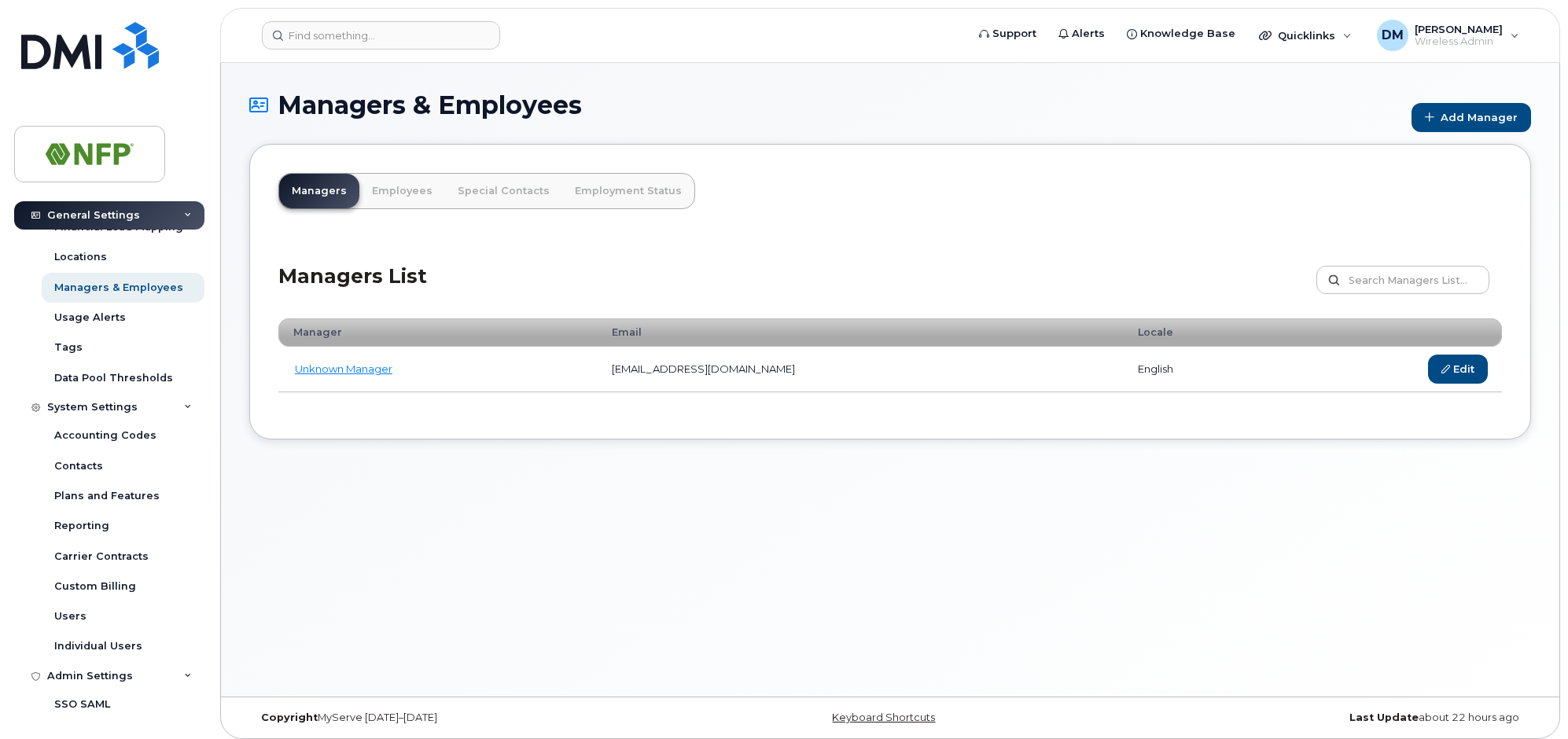
scroll to position [334, 0]
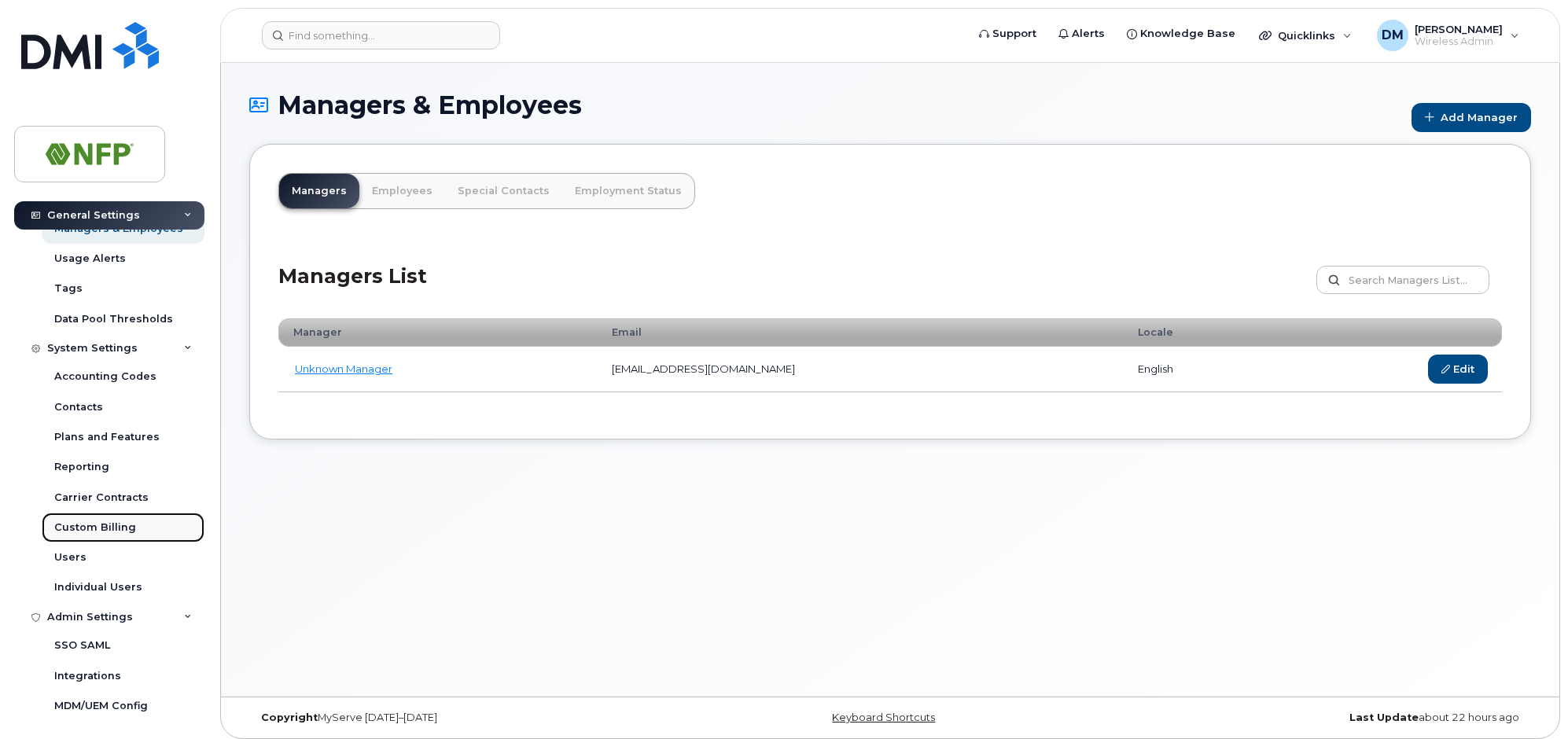
click at [96, 527] on div "Custom Billing" at bounding box center [94, 527] width 82 height 14
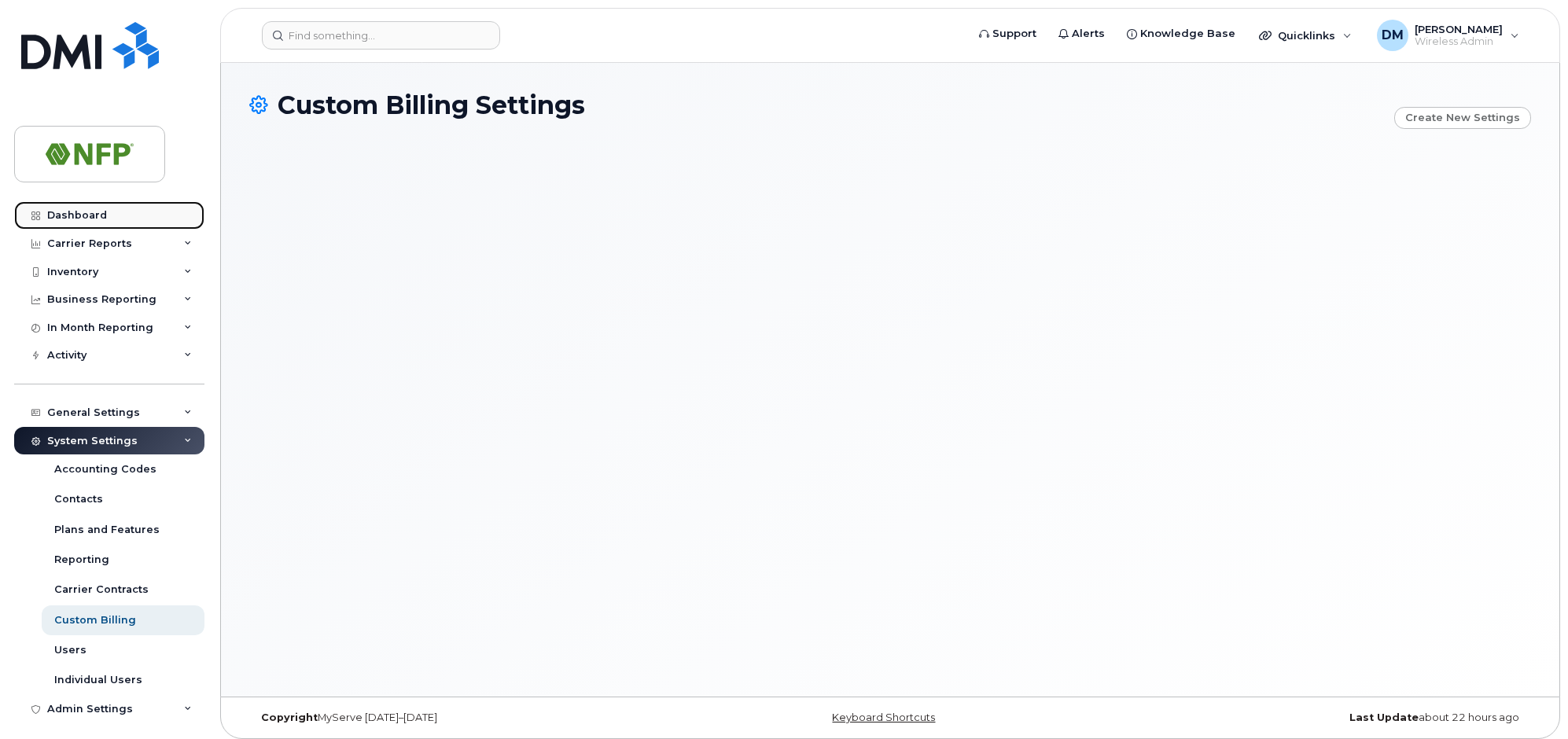
click at [86, 220] on div "Dashboard" at bounding box center [76, 215] width 60 height 13
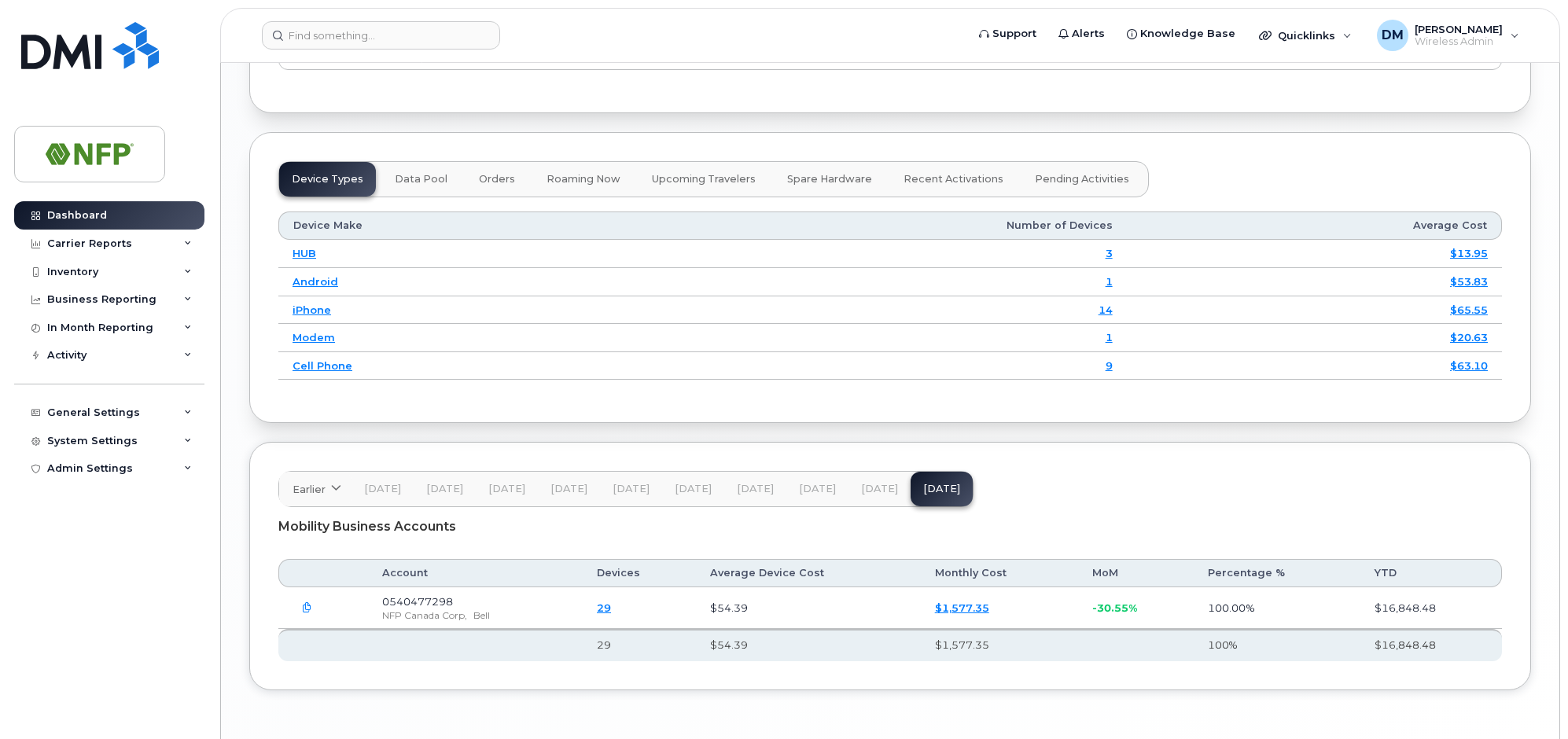
scroll to position [1856, 0]
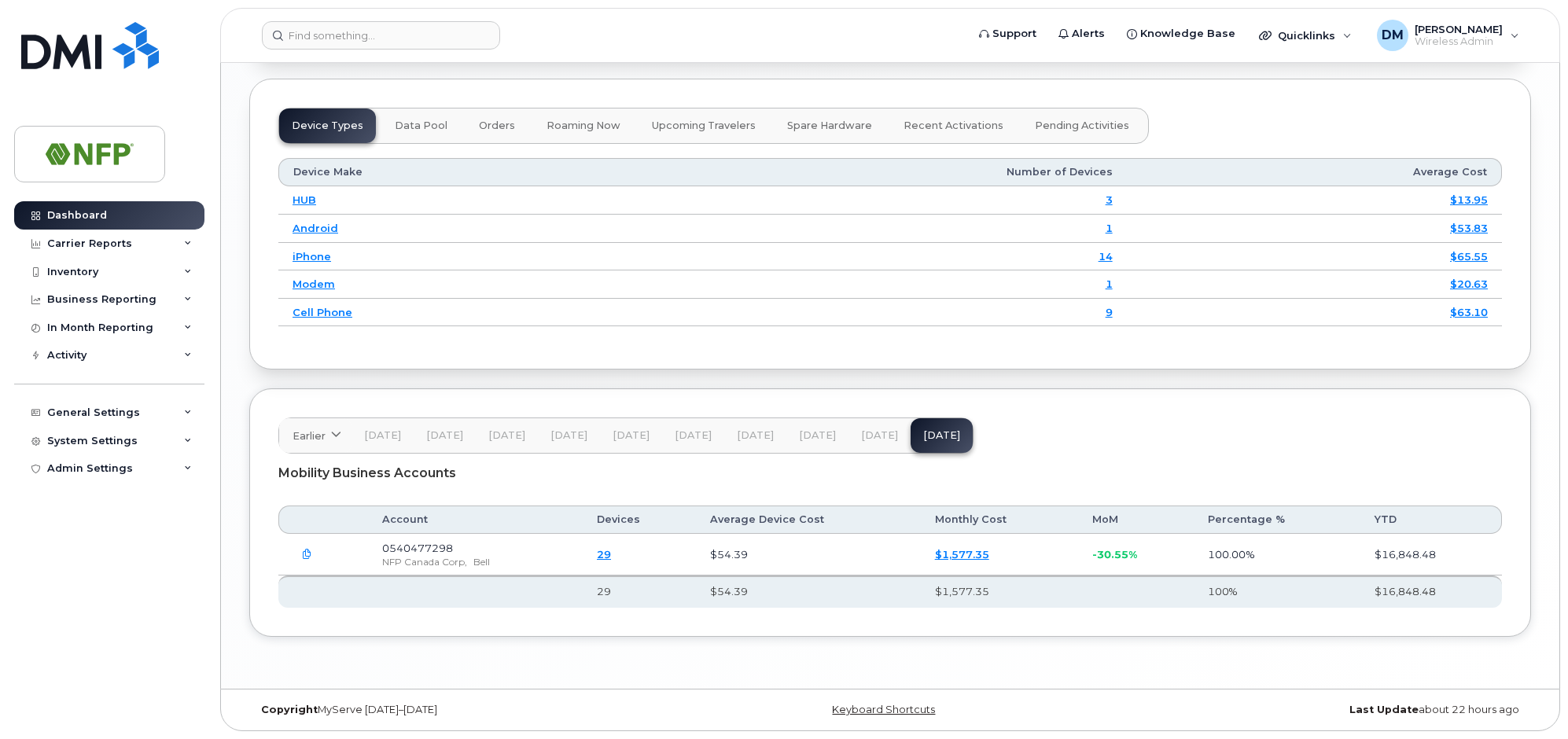
click at [307, 551] on icon "button" at bounding box center [306, 555] width 10 height 10
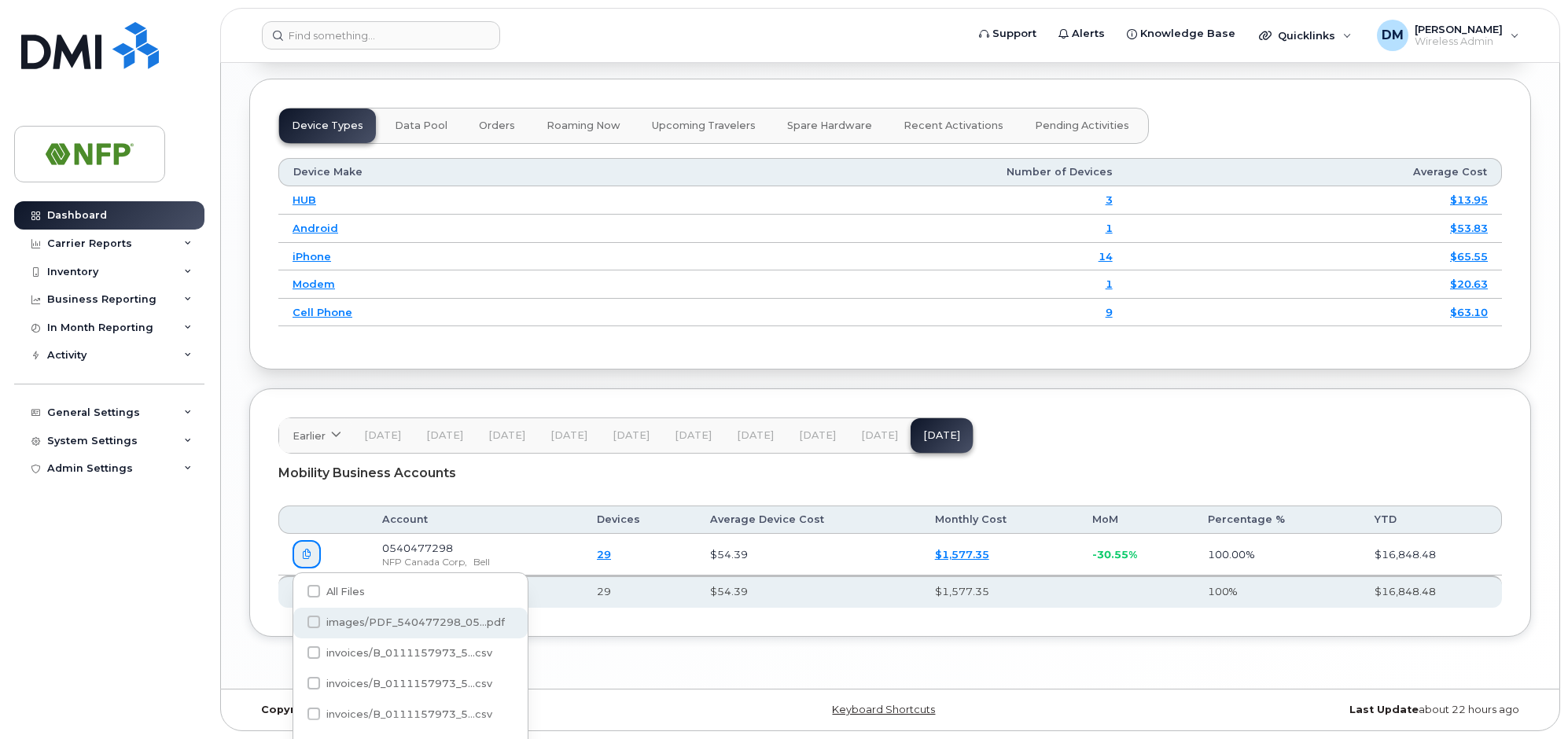
click at [367, 621] on span "images/PDF_540477298_05...pdf" at bounding box center [415, 623] width 179 height 12
click at [296, 621] on input "images/PDF_540477298_05...pdf" at bounding box center [292, 623] width 8 height 8
click at [367, 621] on span "images/PDF_540477298_05...pdf" at bounding box center [415, 623] width 179 height 12
click at [296, 621] on input "images/PDF_540477298_05...pdf" at bounding box center [292, 623] width 8 height 8
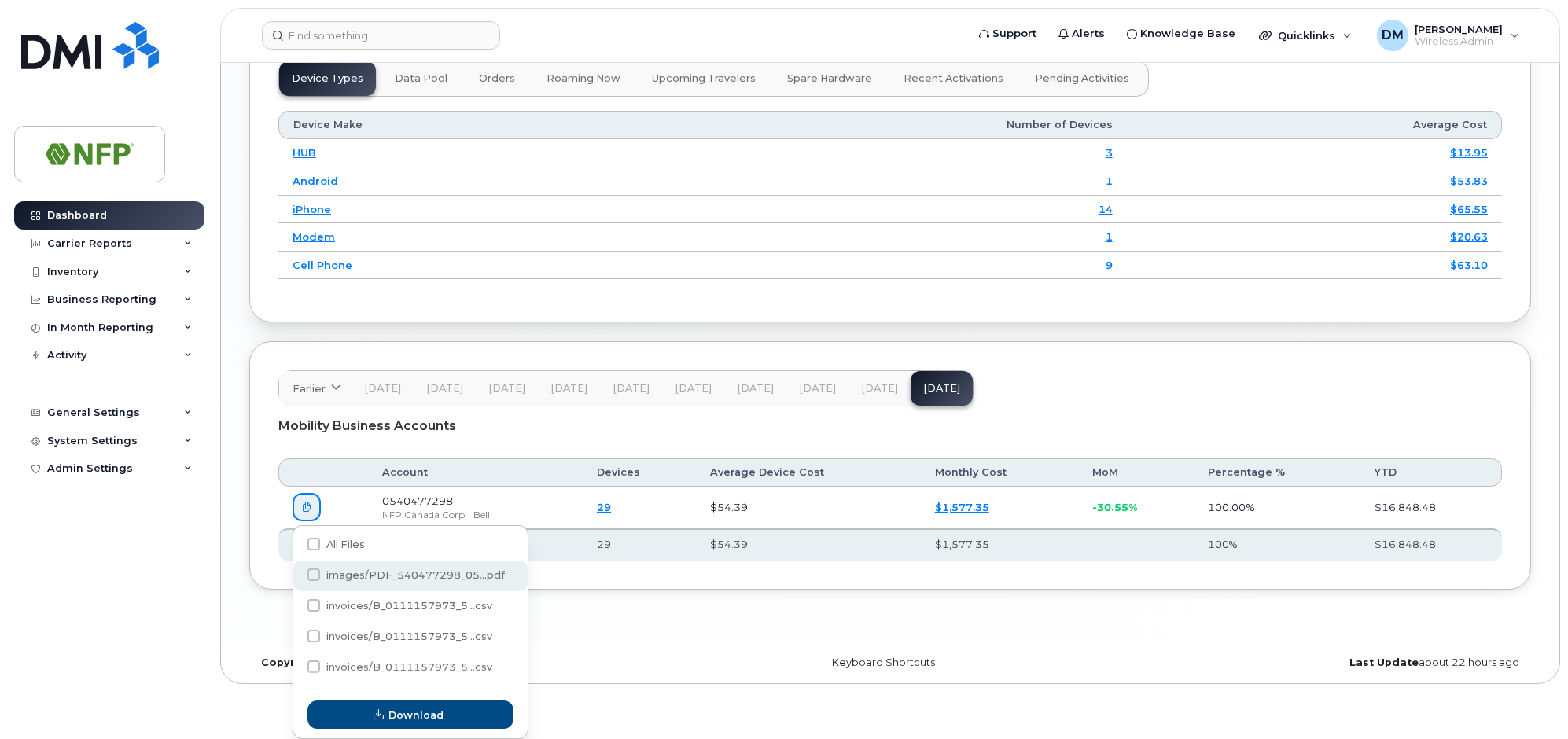
click at [428, 579] on span "images/PDF_540477298_05...pdf" at bounding box center [415, 575] width 179 height 12
click at [296, 579] on input "images/PDF_540477298_05...pdf" at bounding box center [292, 576] width 8 height 8
checkbox input "true"
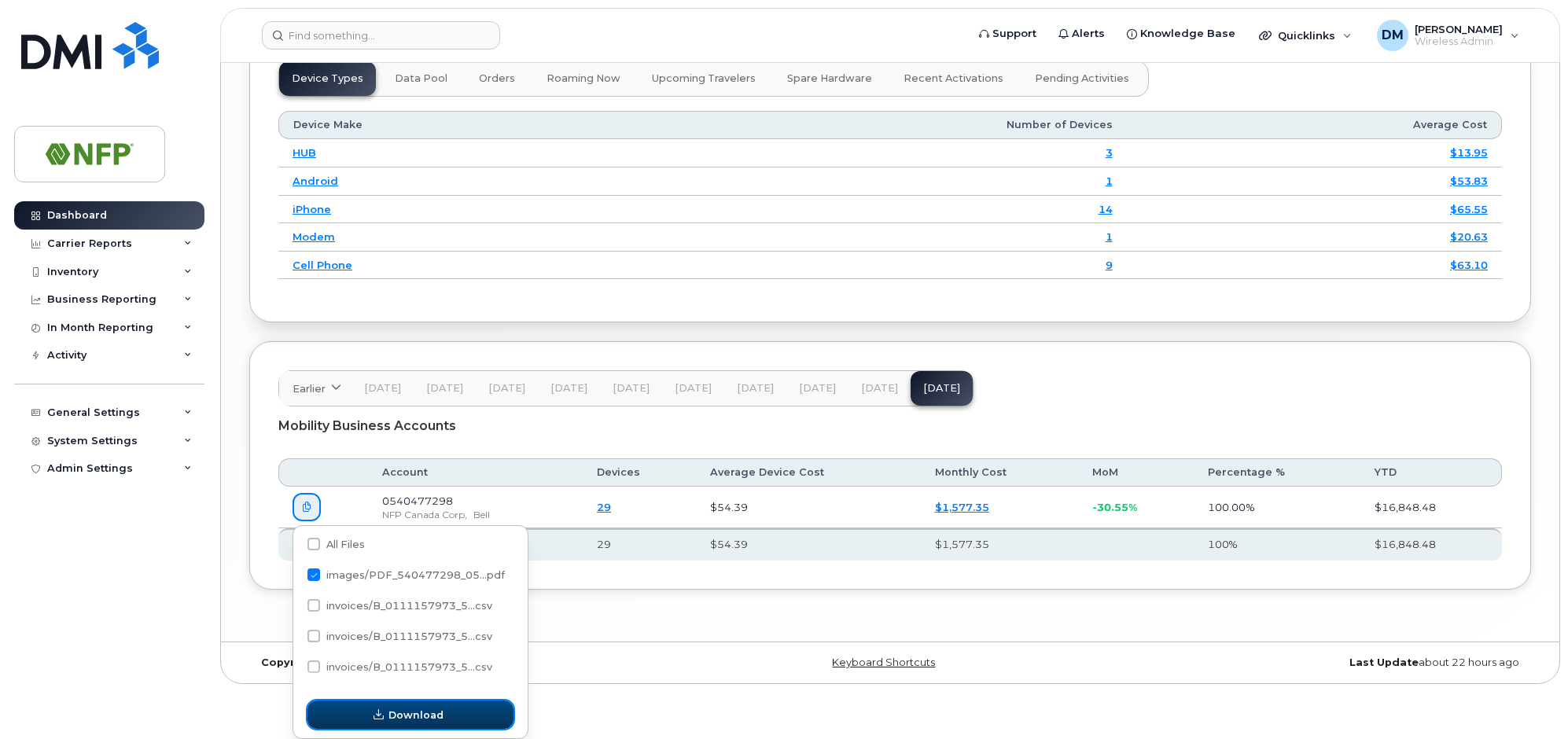
click at [449, 714] on button "Download" at bounding box center [410, 714] width 206 height 28
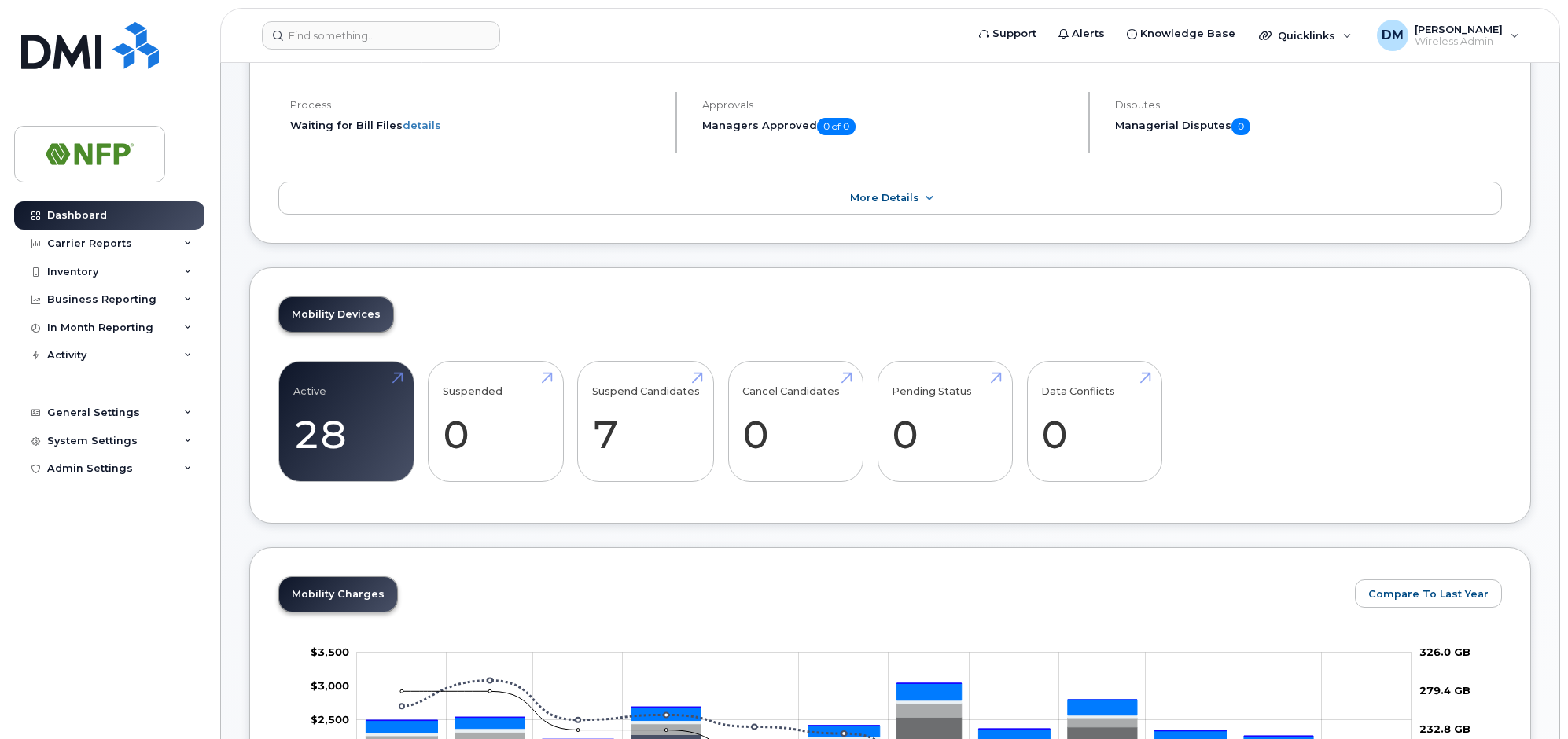
scroll to position [0, 0]
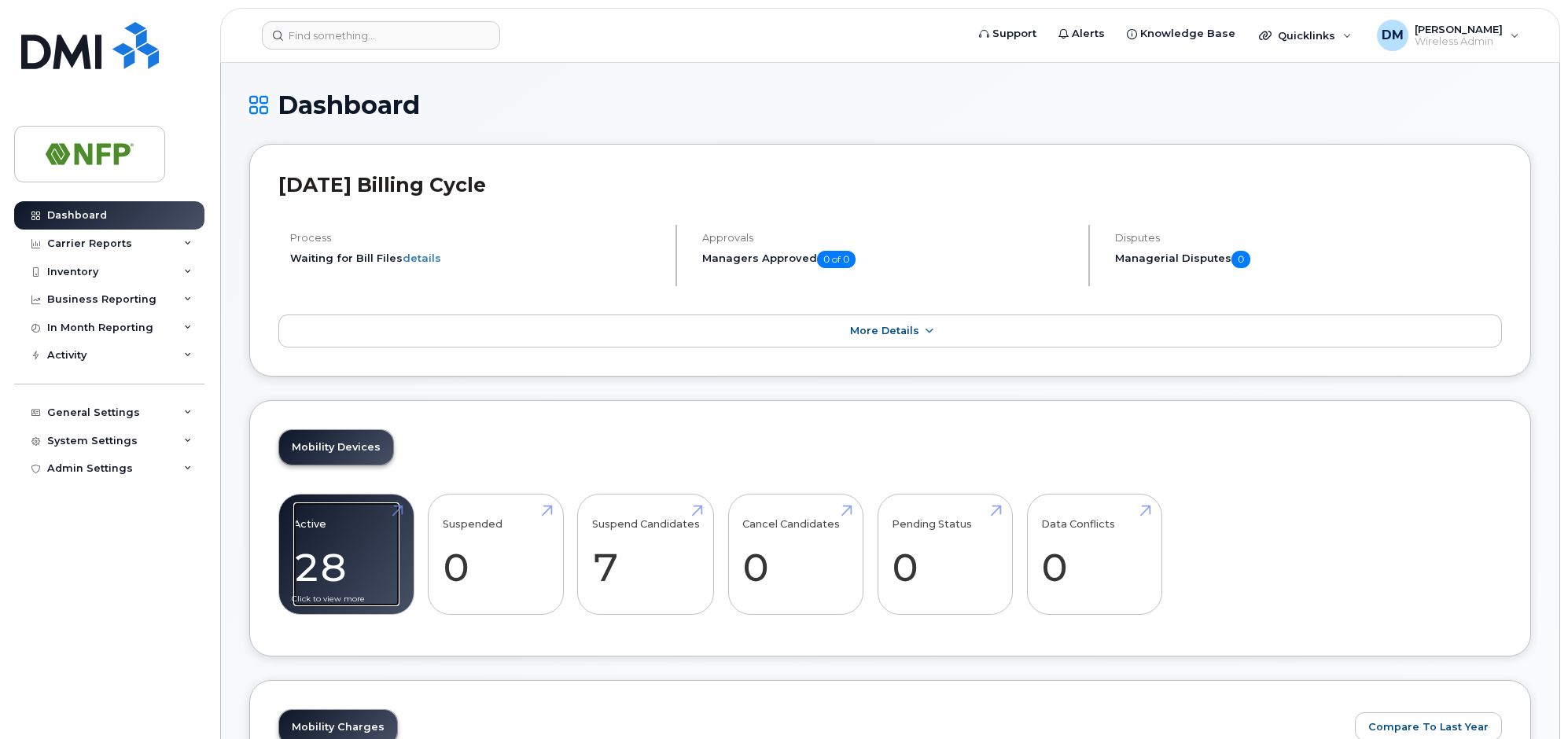
click at [314, 537] on link "Active 28" at bounding box center [346, 554] width 106 height 104
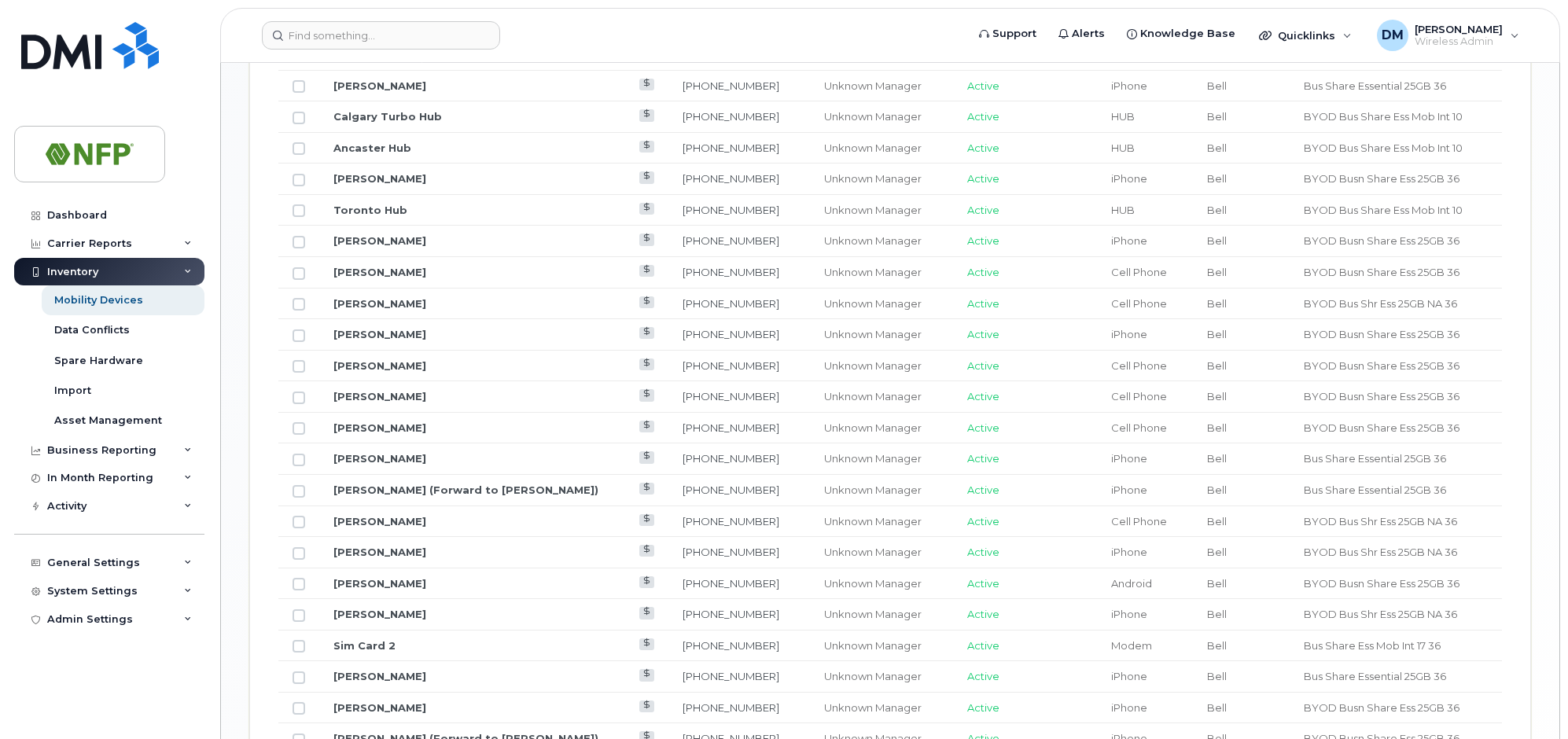
scroll to position [972, 0]
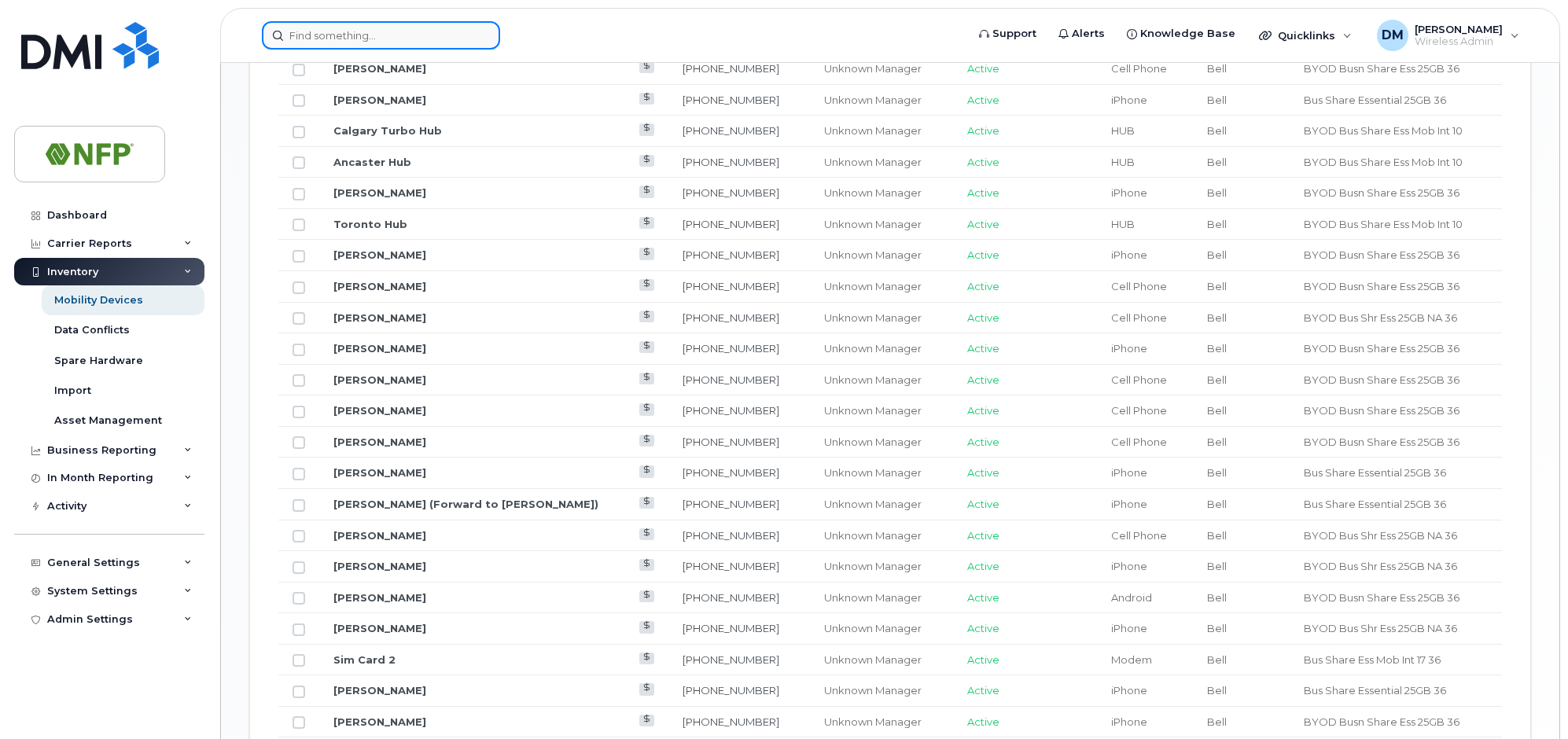
click at [386, 34] on input at bounding box center [381, 35] width 238 height 28
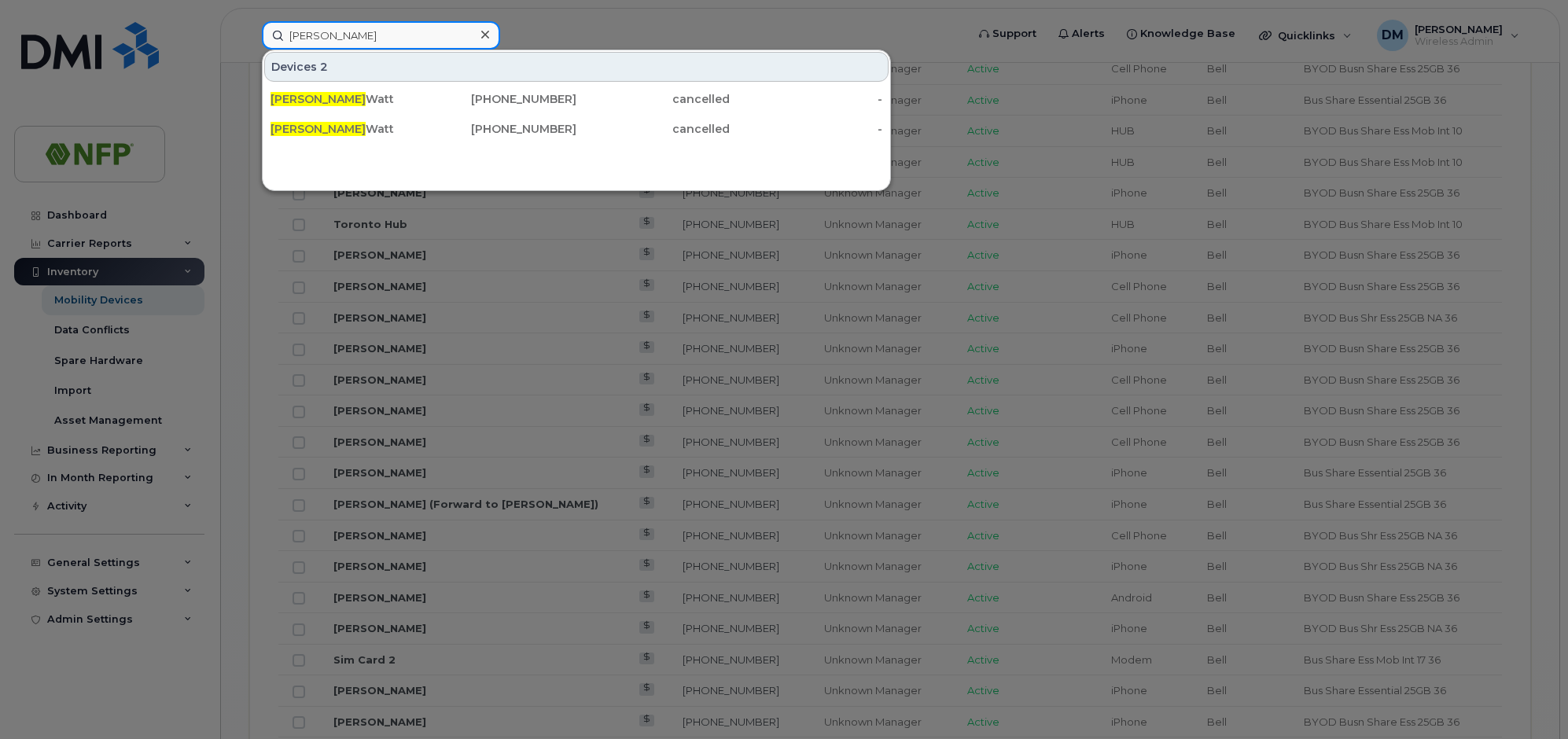
type input "hugh"
click at [539, 32] on div at bounding box center [784, 370] width 1568 height 739
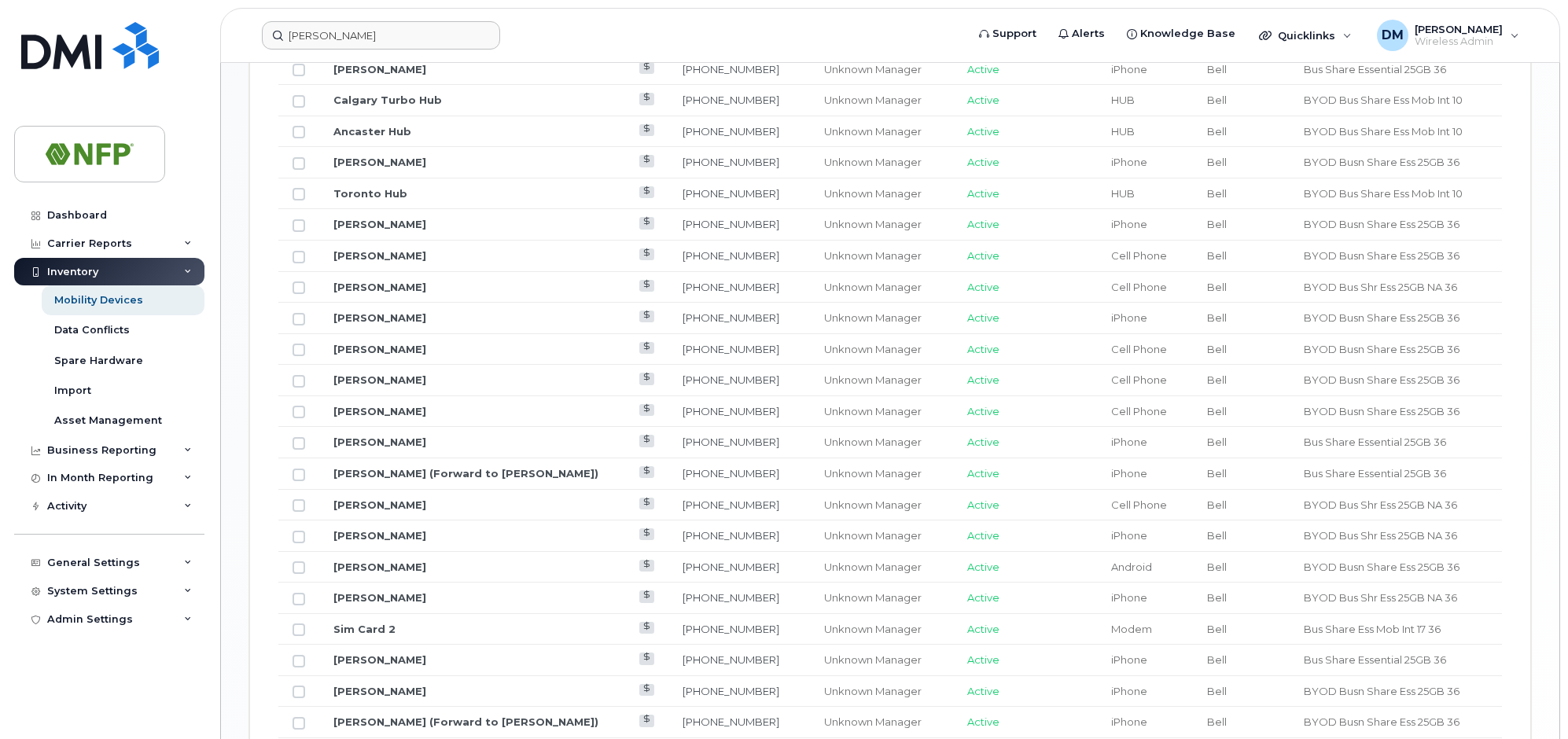
scroll to position [1003, 0]
